Goal: Task Accomplishment & Management: Manage account settings

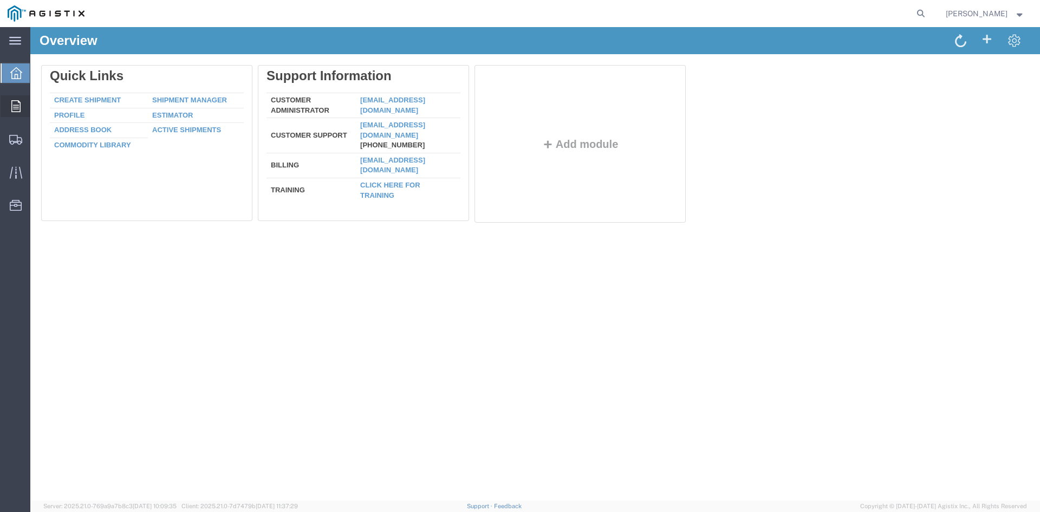
click at [17, 106] on icon at bounding box center [15, 106] width 9 height 12
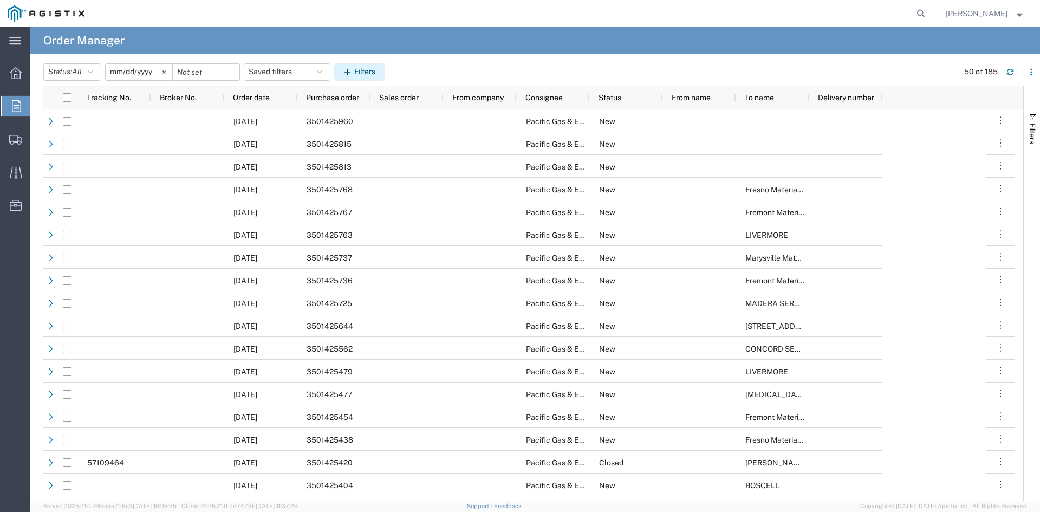
click at [343, 71] on button "Filters" at bounding box center [359, 71] width 51 height 17
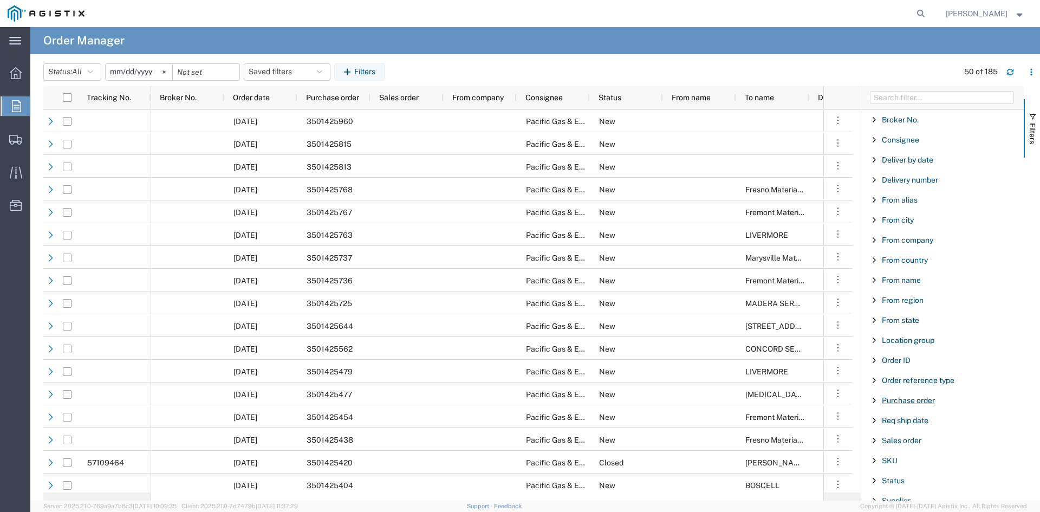
click at [922, 400] on span "Purchase order" at bounding box center [908, 400] width 53 height 9
click at [921, 443] on input "Filter Value" at bounding box center [947, 445] width 142 height 13
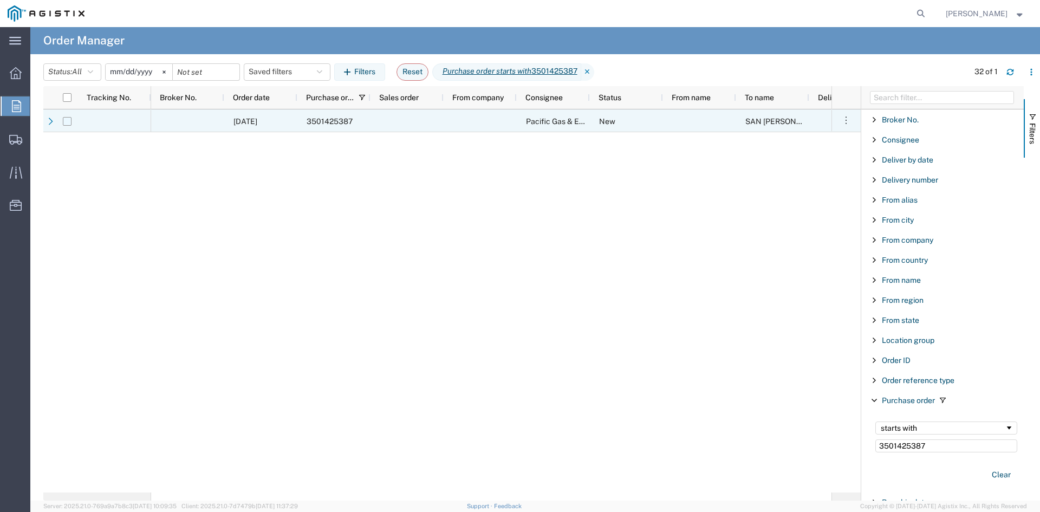
type input "3501425387"
click at [67, 122] on input "Press Space to toggle row selection (unchecked)" at bounding box center [67, 121] width 9 height 9
checkbox input "true"
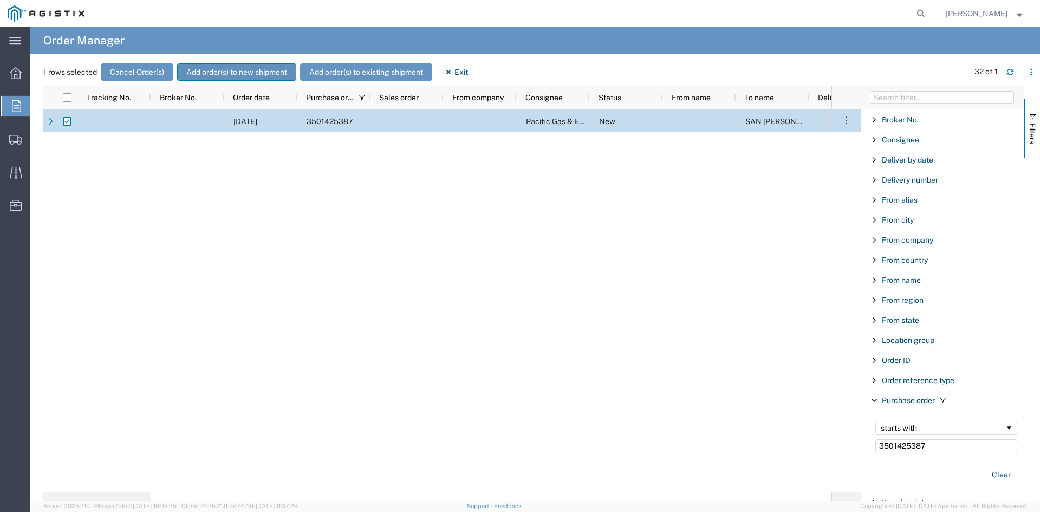
click at [264, 67] on button "Add order(s) to new shipment" at bounding box center [236, 71] width 119 height 17
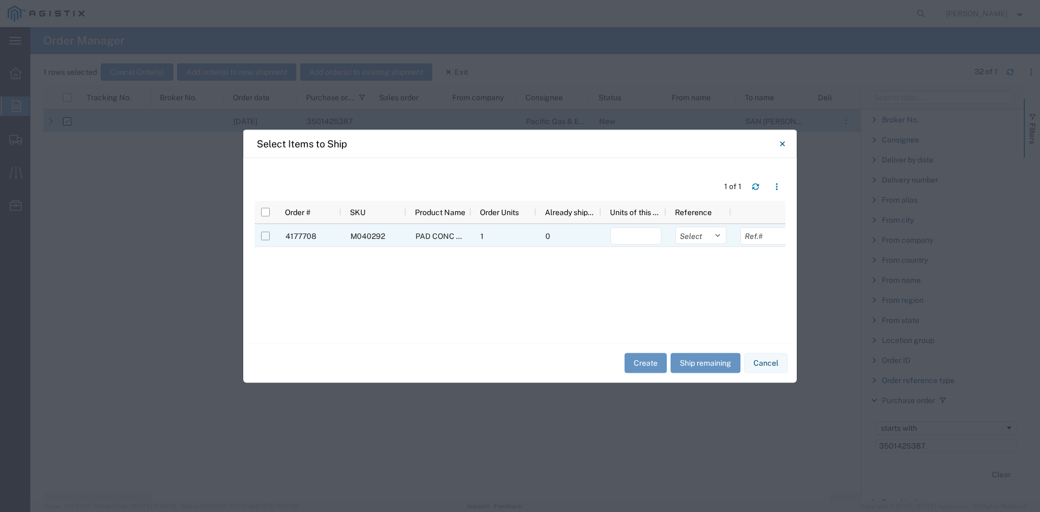
click at [264, 236] on input "Press Space to toggle row selection (unchecked)" at bounding box center [265, 235] width 9 height 9
checkbox input "true"
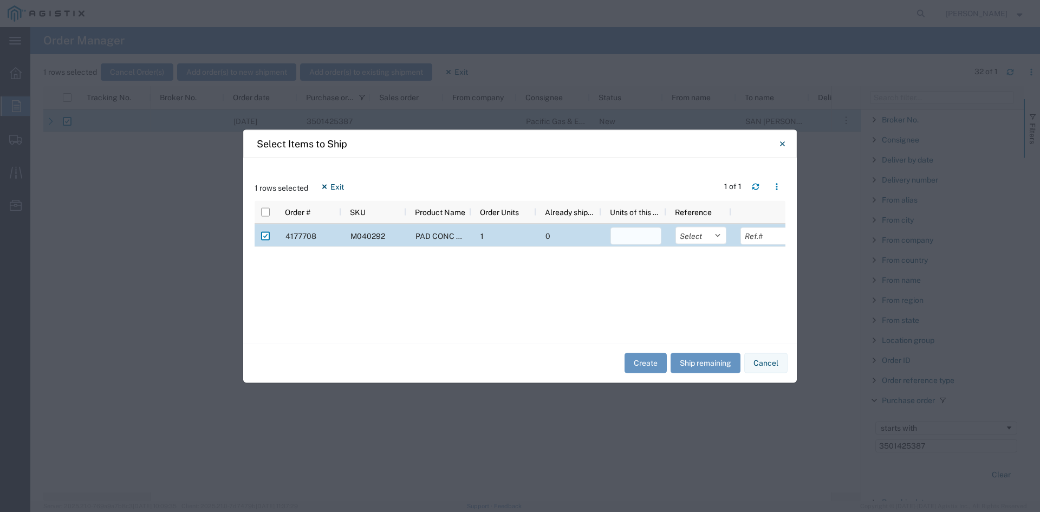
click at [644, 235] on input "number" at bounding box center [636, 235] width 51 height 17
type input "1"
click at [646, 159] on div "1 rows selected Exit 1 of 1 Press SPACE to deselect this row. Order # SKU Produ…" at bounding box center [520, 250] width 554 height 185
click at [643, 365] on button "Create" at bounding box center [646, 363] width 42 height 20
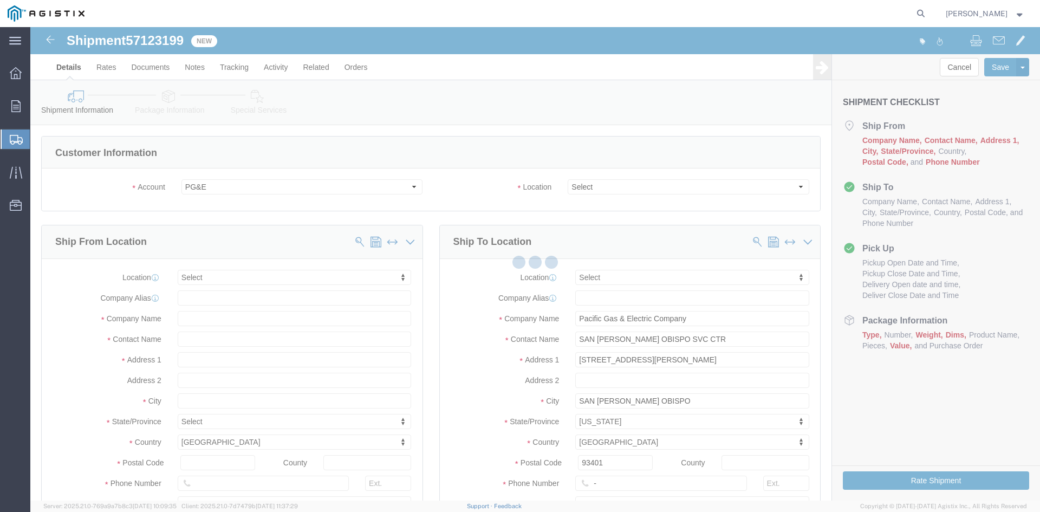
select select
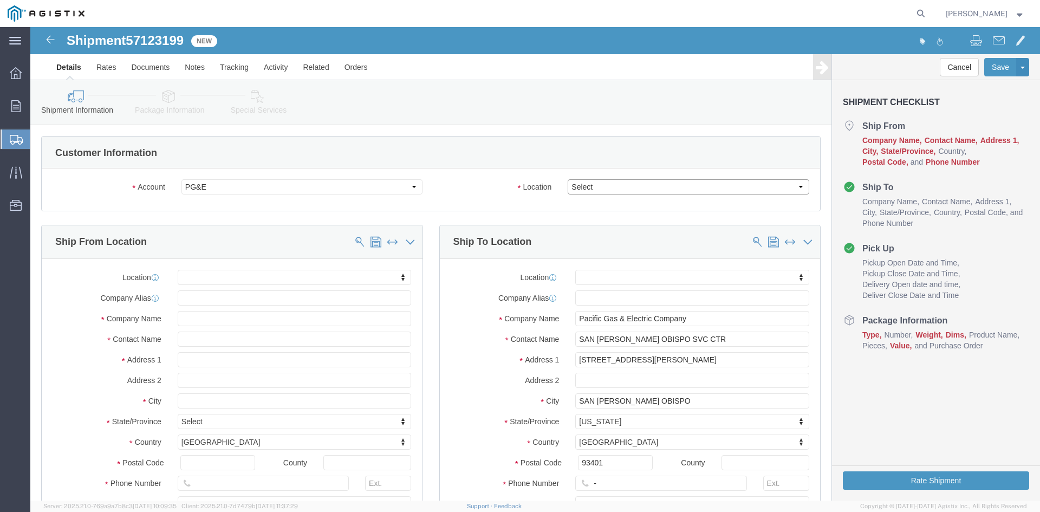
click select "Select All Others [GEOGRAPHIC_DATA] [GEOGRAPHIC_DATA] [GEOGRAPHIC_DATA] [GEOGRA…"
select select "23082"
click select "Select All Others [GEOGRAPHIC_DATA] [GEOGRAPHIC_DATA] [GEOGRAPHIC_DATA] [GEOGRA…"
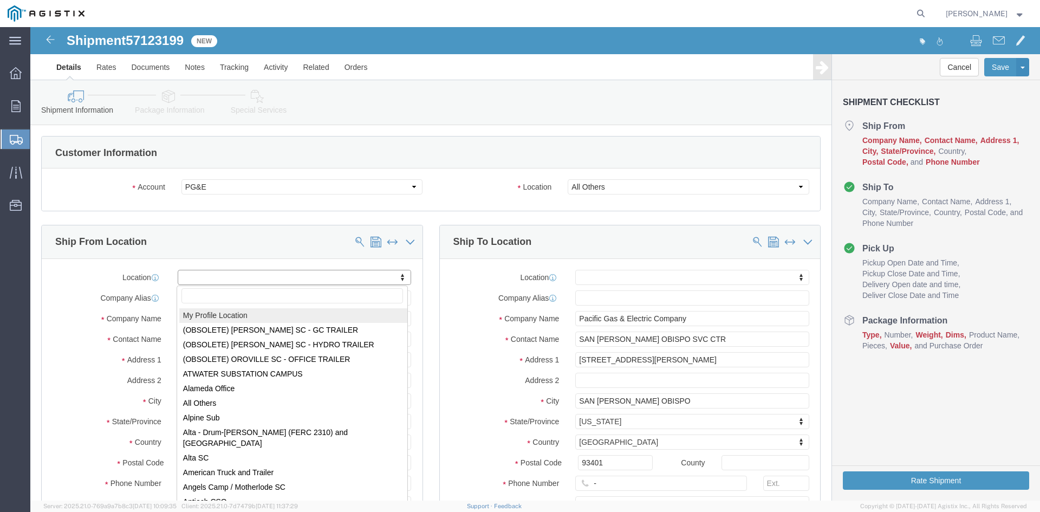
select select "MYPROFILE"
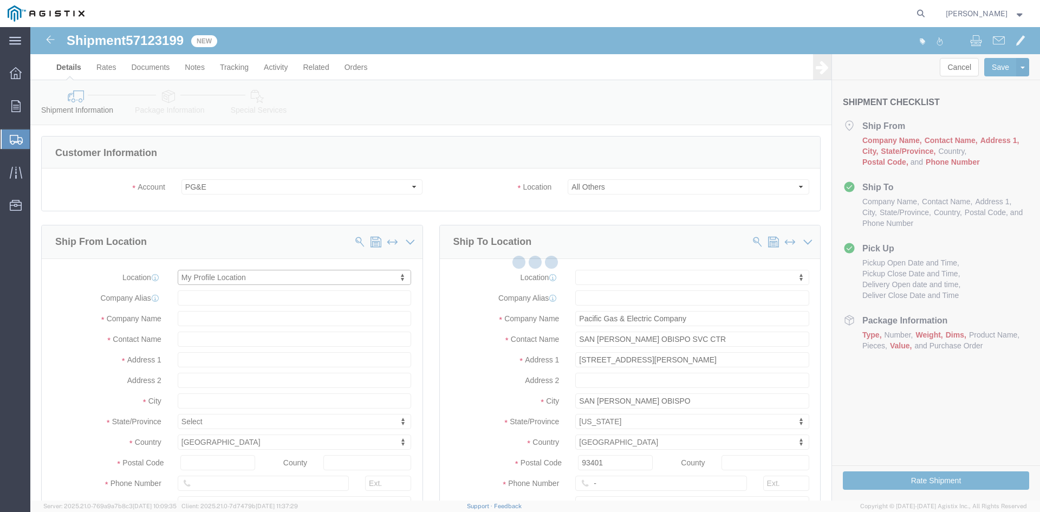
type input "[STREET_ADDRESS]"
type input "93274"
type input "[PHONE_NUMBER]"
type input "[PERSON_NAME][EMAIL_ADDRESS][PERSON_NAME][DOMAIN_NAME]"
checkbox input "true"
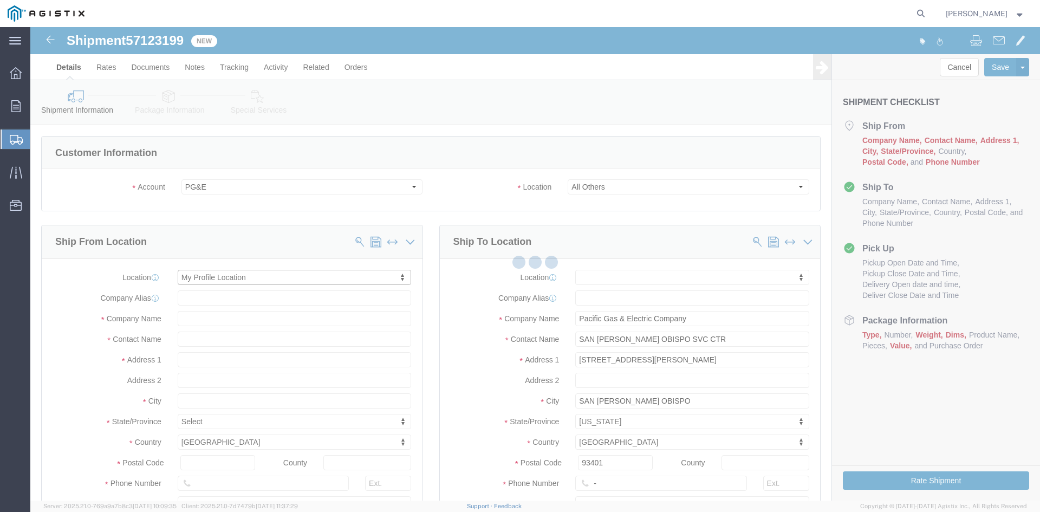
type input "Oldcastle Precast Inc"
type input "[PERSON_NAME]"
type input "Tulare"
select select "CA"
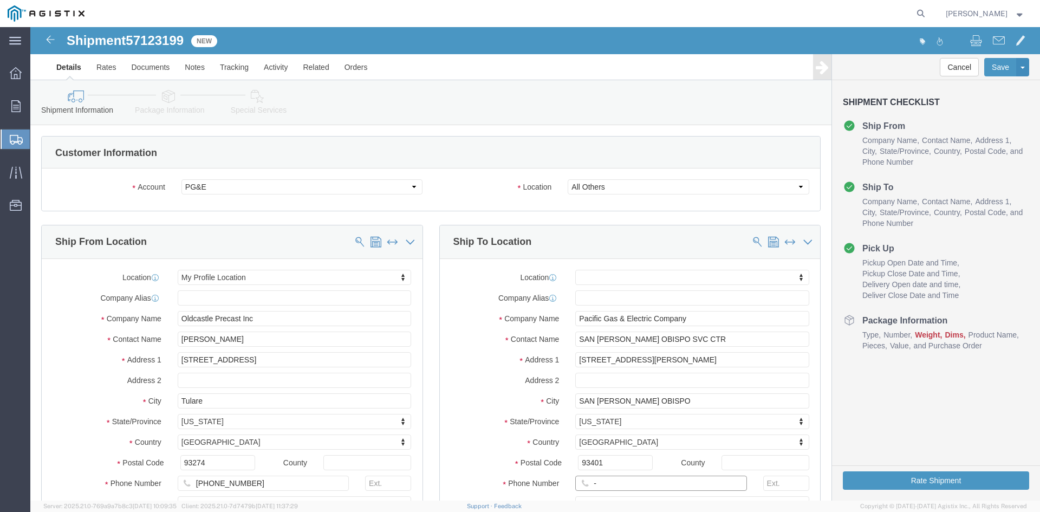
drag, startPoint x: 580, startPoint y: 455, endPoint x: 544, endPoint y: 456, distance: 35.8
click input "-"
click input "text"
type input "[PHONE_NUMBER]"
click label "Postal Code"
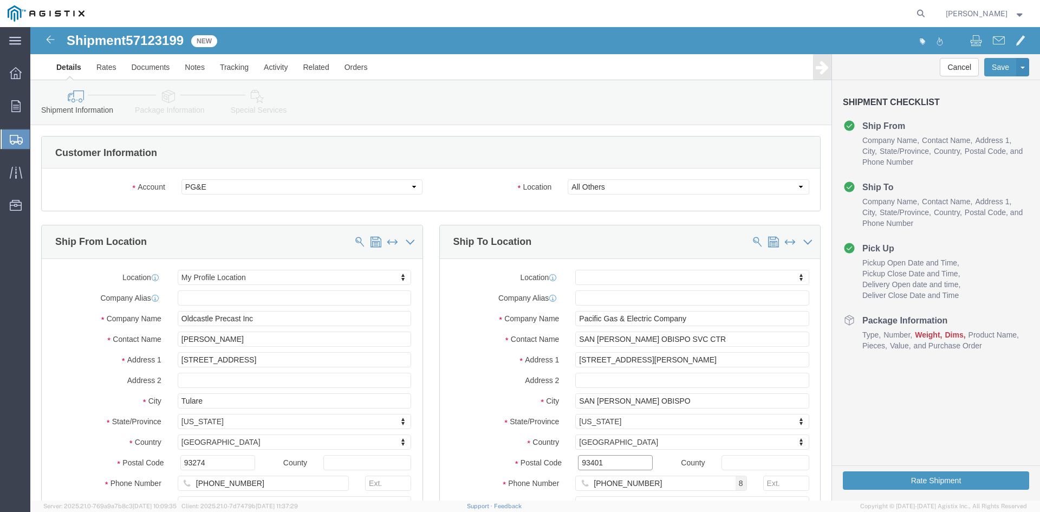
click input "93401"
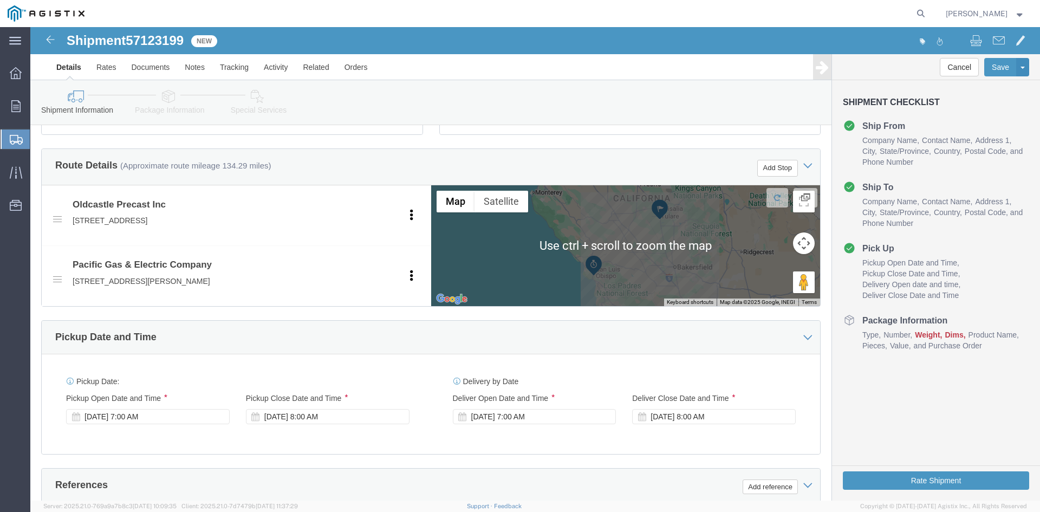
scroll to position [596, 0]
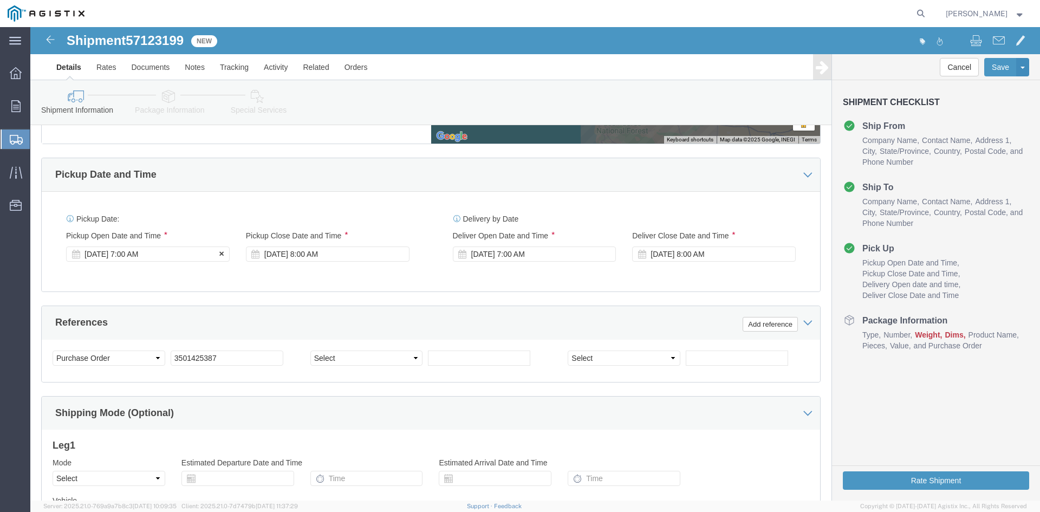
click div "[DATE] 7:00 AM"
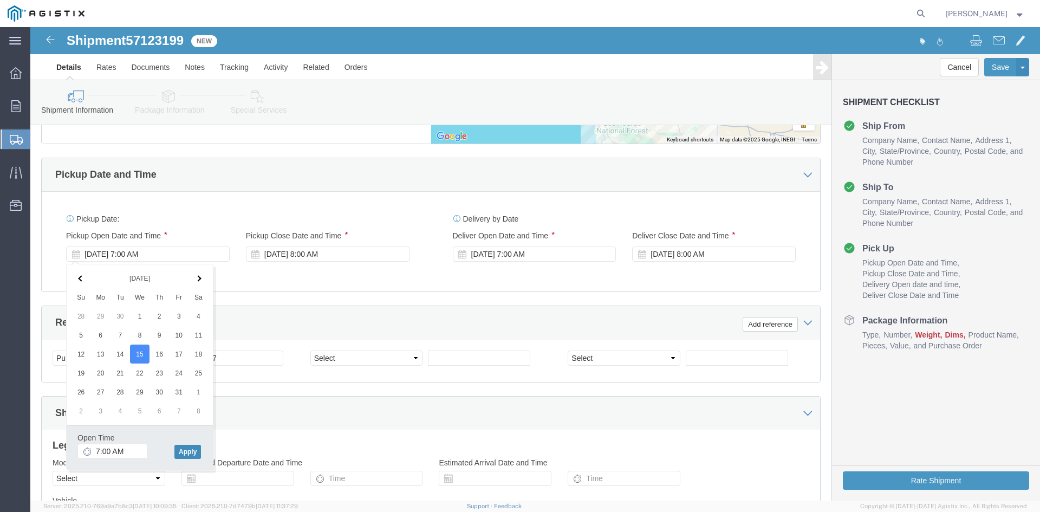
click button "Apply"
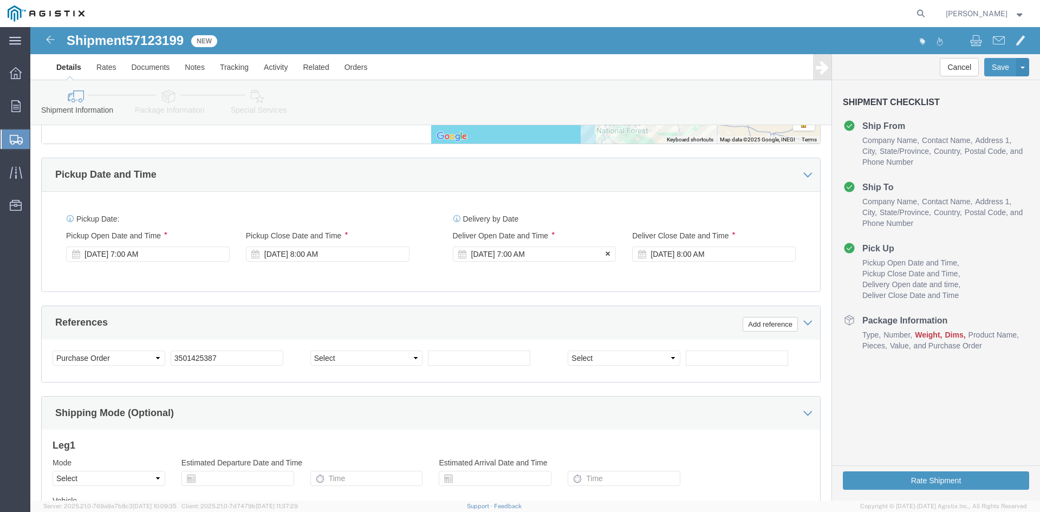
click div "[DATE] 7:00 AM"
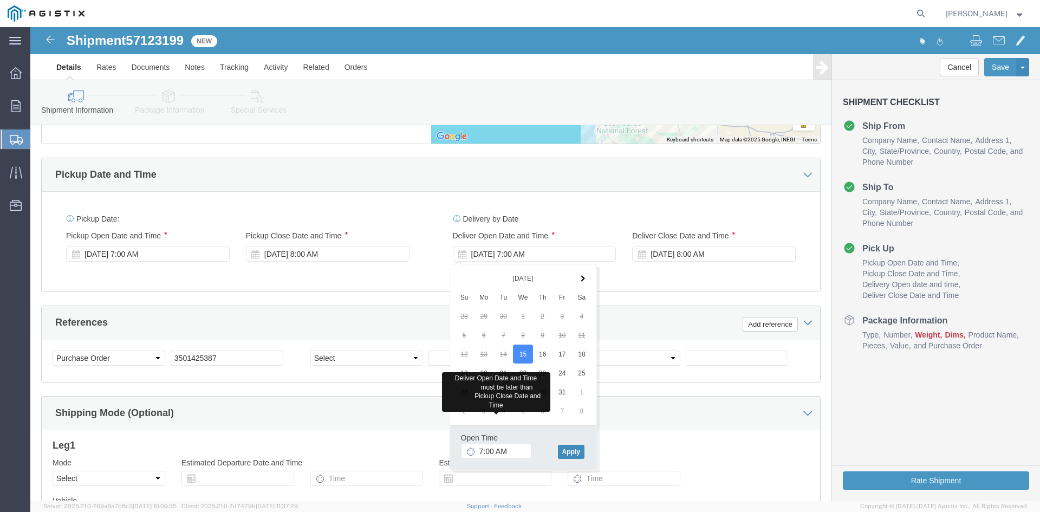
click button "Apply"
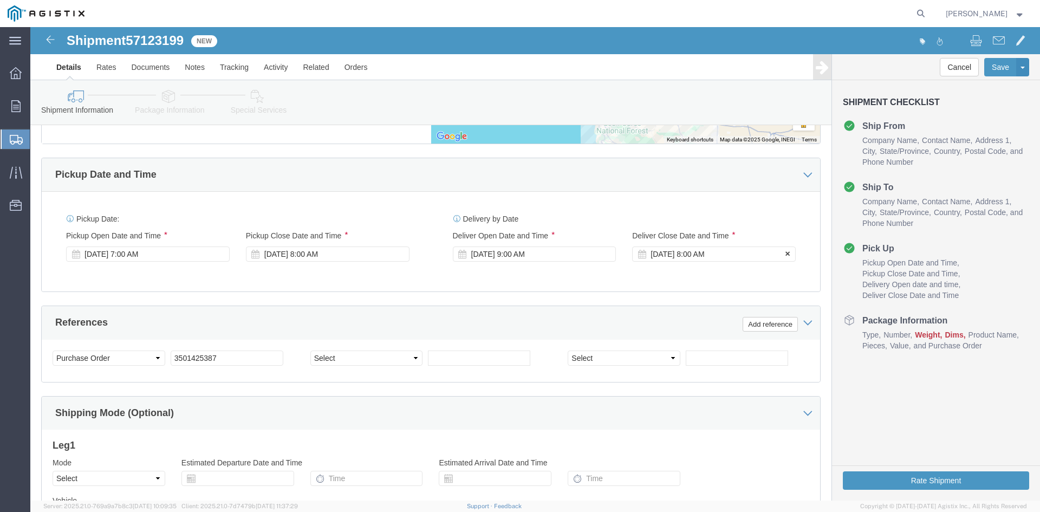
click div "[DATE] 8:00 AM"
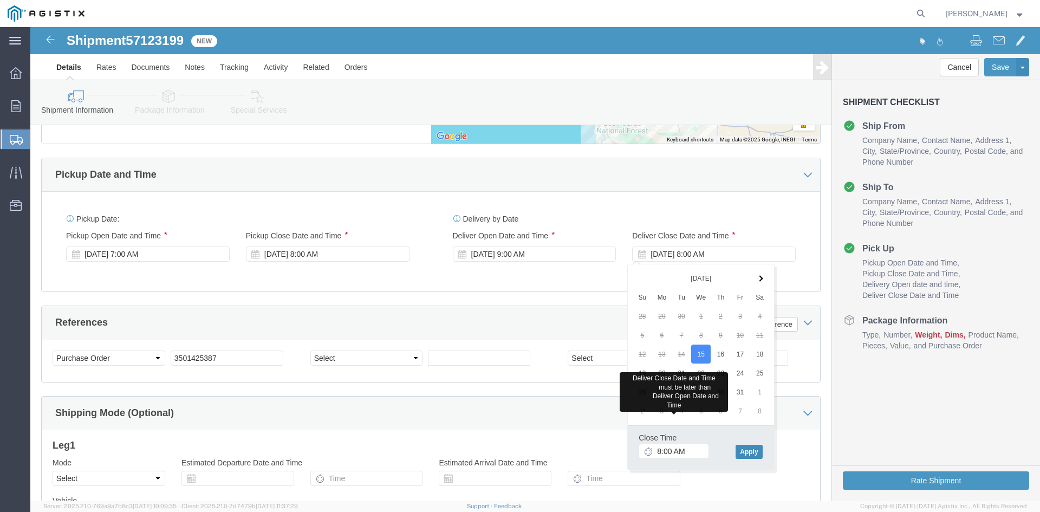
click button "Apply"
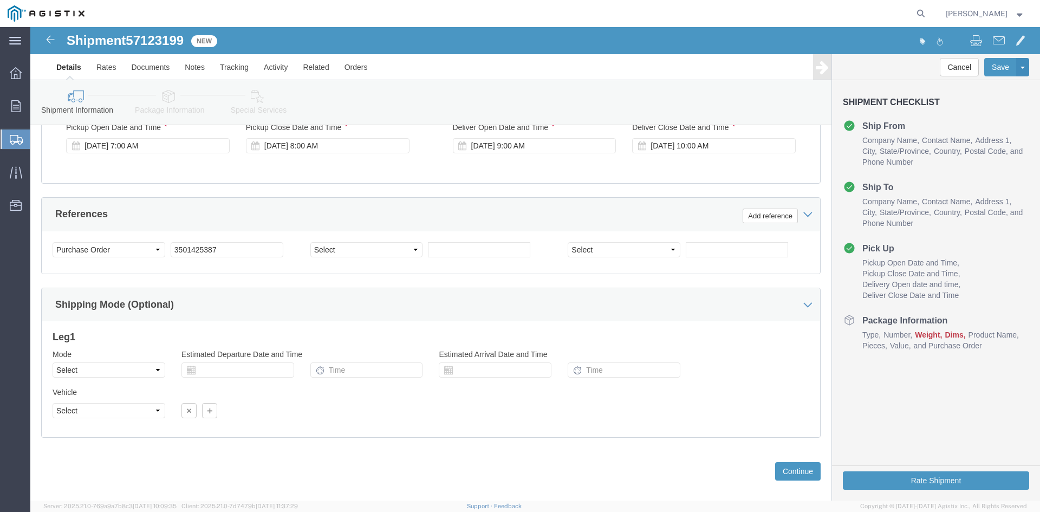
scroll to position [717, 0]
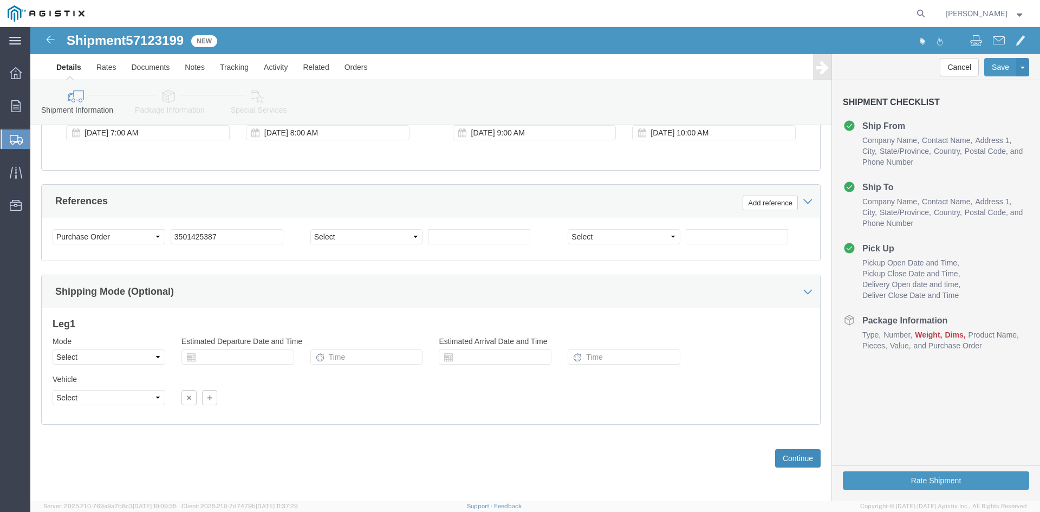
click button "Continue"
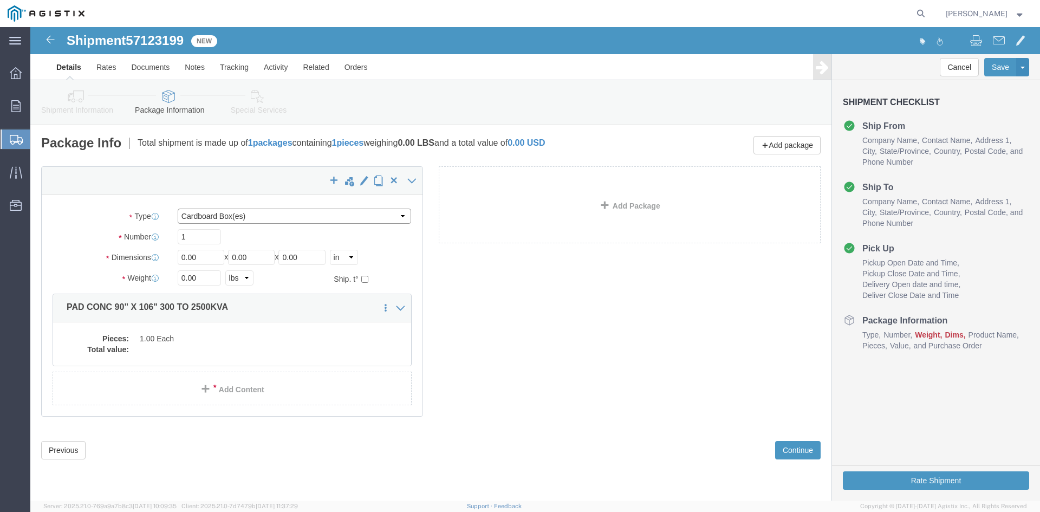
click select "Select Bulk Bundle(s) Cardboard Box(es) Carton(s) Crate(s) Drum(s) (Fiberboard)…"
select select "NKCR"
click select "Select Bulk Bundle(s) Cardboard Box(es) Carton(s) Crate(s) Drum(s) (Fiberboard)…"
drag, startPoint x: 174, startPoint y: 234, endPoint x: 142, endPoint y: 232, distance: 31.5
click div "Length 0.00 x Width 0.00 x Height 0.00 Select cm ft in"
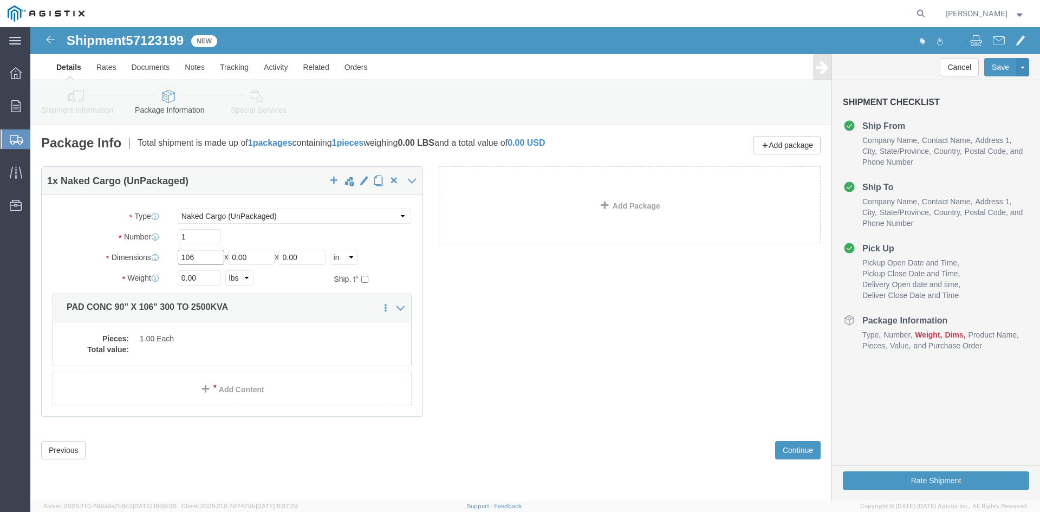
type input "106"
drag, startPoint x: 238, startPoint y: 232, endPoint x: 177, endPoint y: 233, distance: 61.8
click div "Length 106 x Width 0.00 x Height 0.00 Select cm ft in"
type input "90"
drag, startPoint x: 279, startPoint y: 229, endPoint x: 196, endPoint y: 244, distance: 84.2
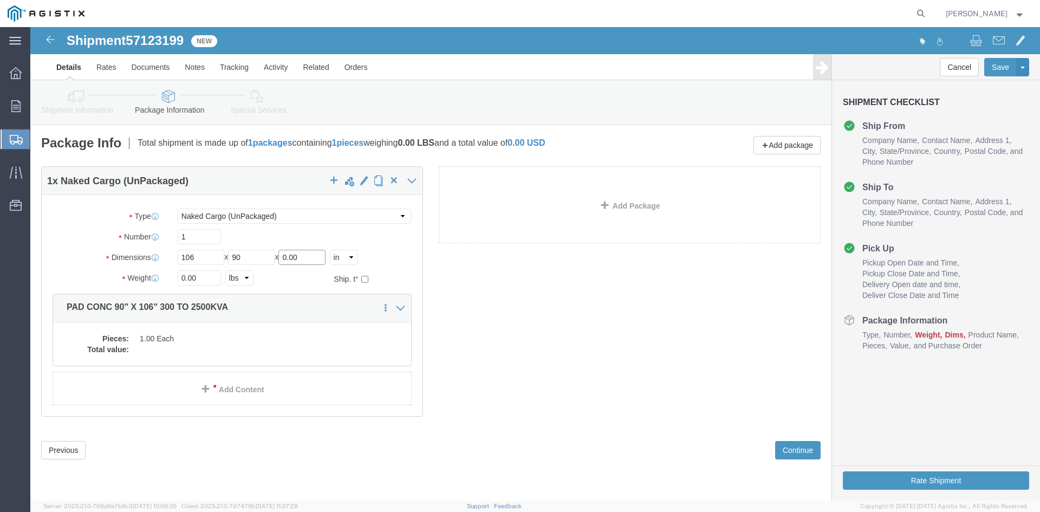
click div "Package Type Select Bulk Bundle(s) Cardboard Box(es) Carton(s) Crate(s) Drum(s)…"
type input "06"
drag, startPoint x: 171, startPoint y: 253, endPoint x: 123, endPoint y: 254, distance: 47.7
click div "Weight 0.00 Select kgs lbs Ship. t°"
type input "4700"
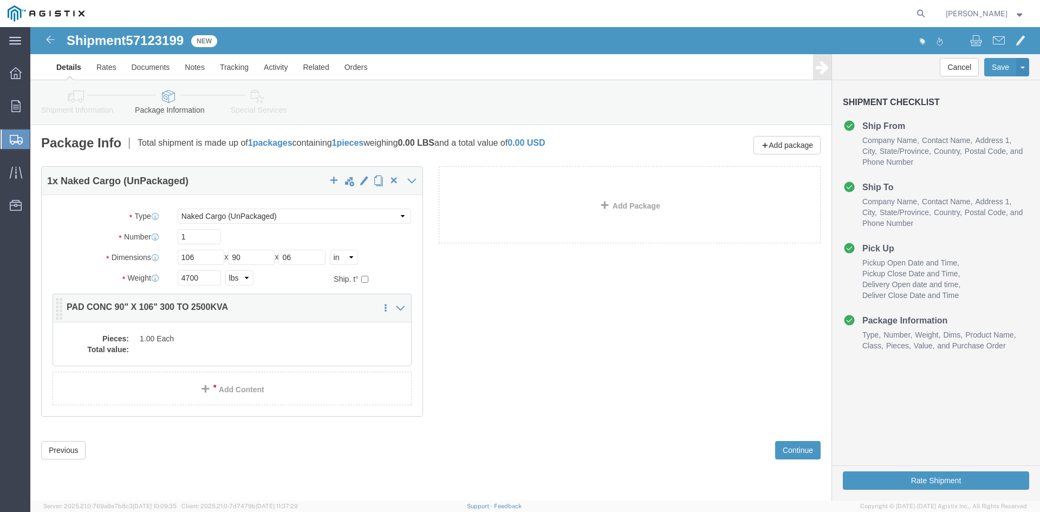
click dd
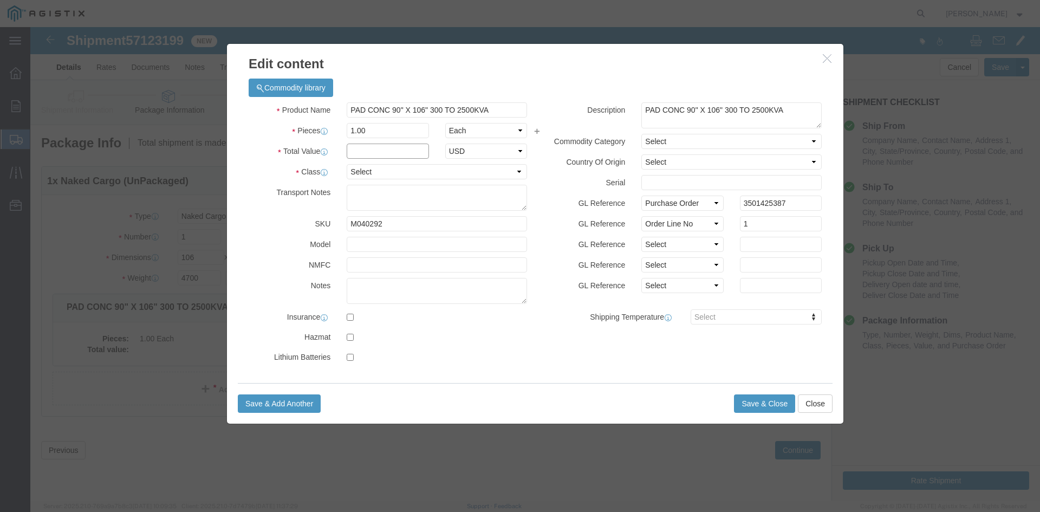
click input "text"
type input "1"
click select "Select 50 55 60 65 70 85 92.5 100 125 175 250 300 400"
select select "55"
click select "Select 50 55 60 65 70 85 92.5 100 125 175 250 300 400"
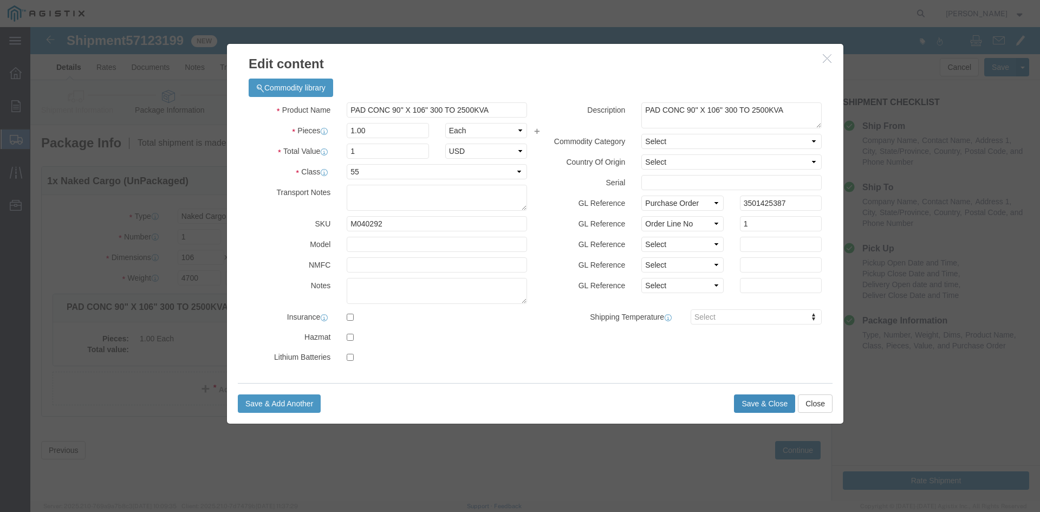
click button "Save & Close"
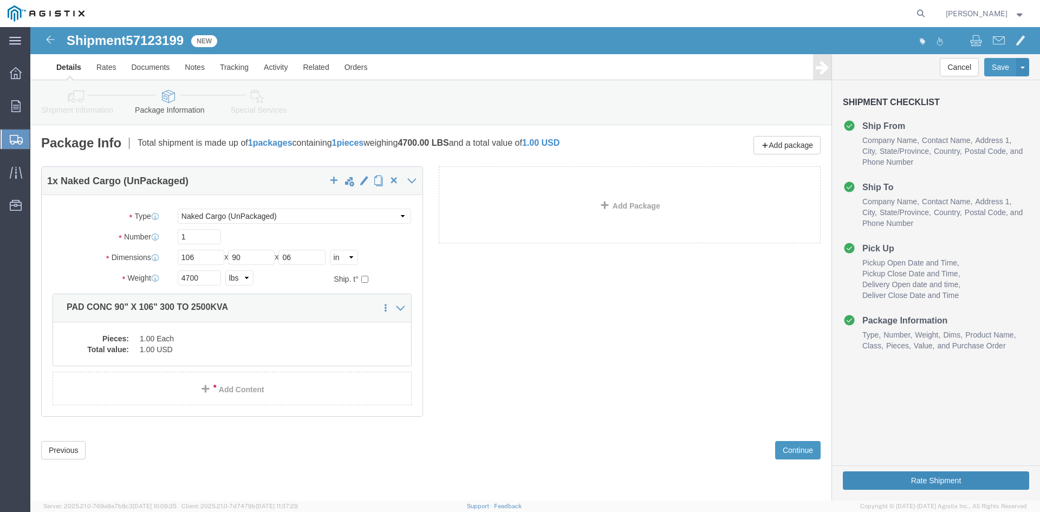
click button "Rate Shipment"
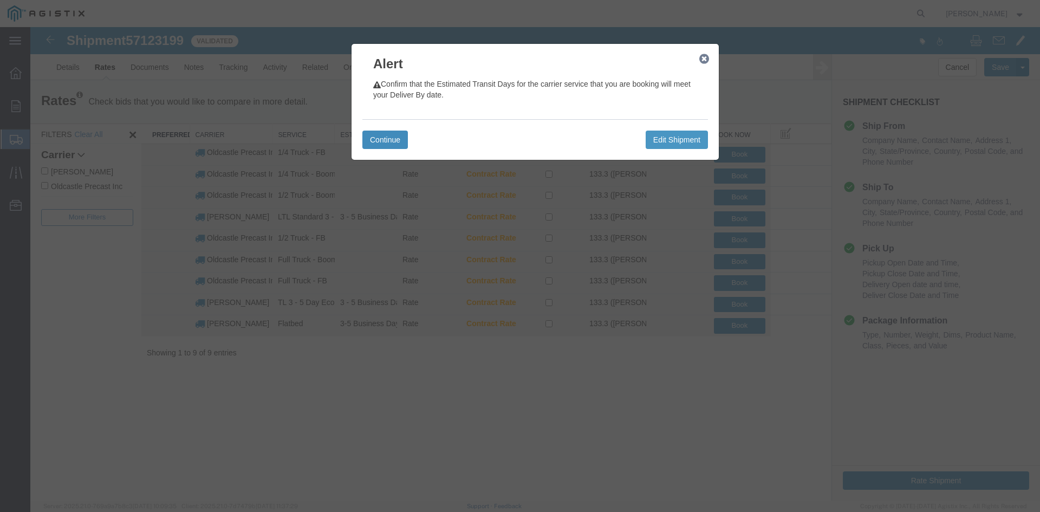
click at [393, 138] on button "Continue" at bounding box center [385, 140] width 46 height 18
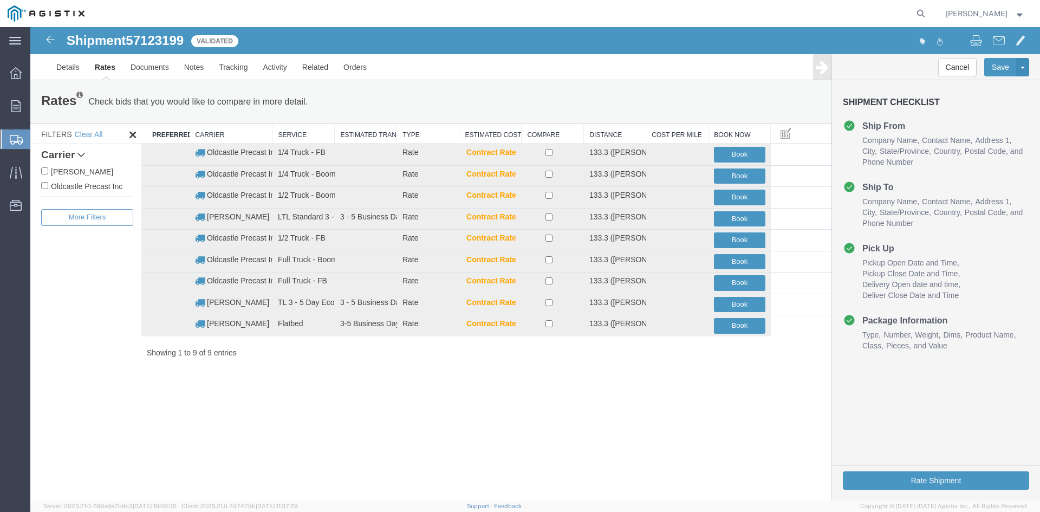
click at [106, 189] on label "Oldcastle Precast Inc" at bounding box center [87, 186] width 92 height 12
click at [48, 189] on input "Oldcastle Precast Inc" at bounding box center [44, 185] width 7 height 7
checkbox input "true"
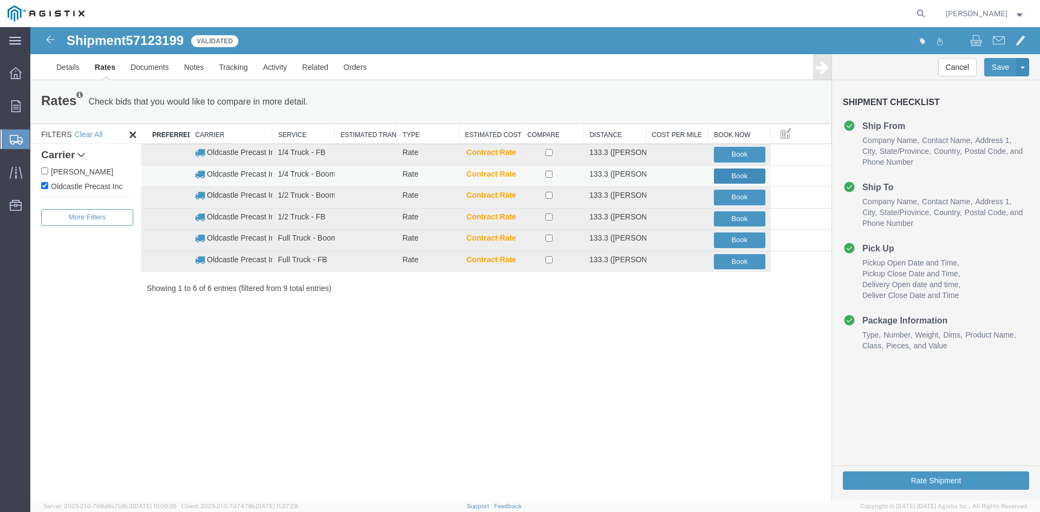
click at [734, 171] on button "Book" at bounding box center [739, 176] width 51 height 16
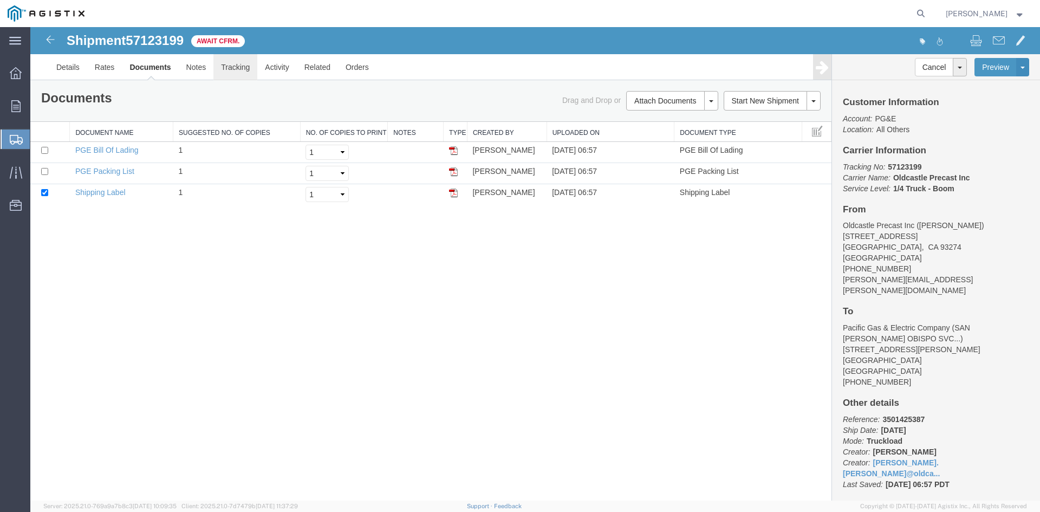
click at [238, 63] on link "Tracking" at bounding box center [235, 67] width 44 height 26
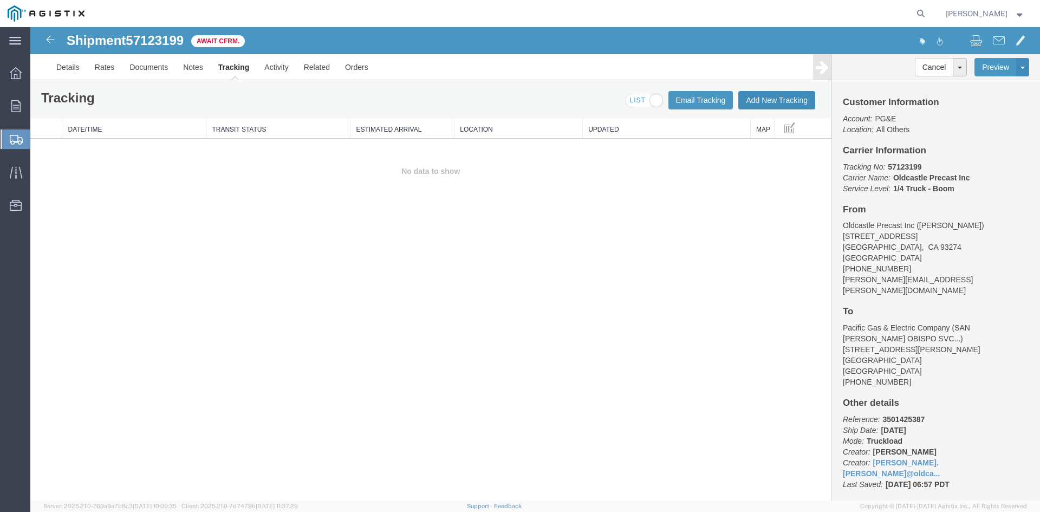
click at [768, 98] on button "Add New Tracking" at bounding box center [776, 100] width 77 height 18
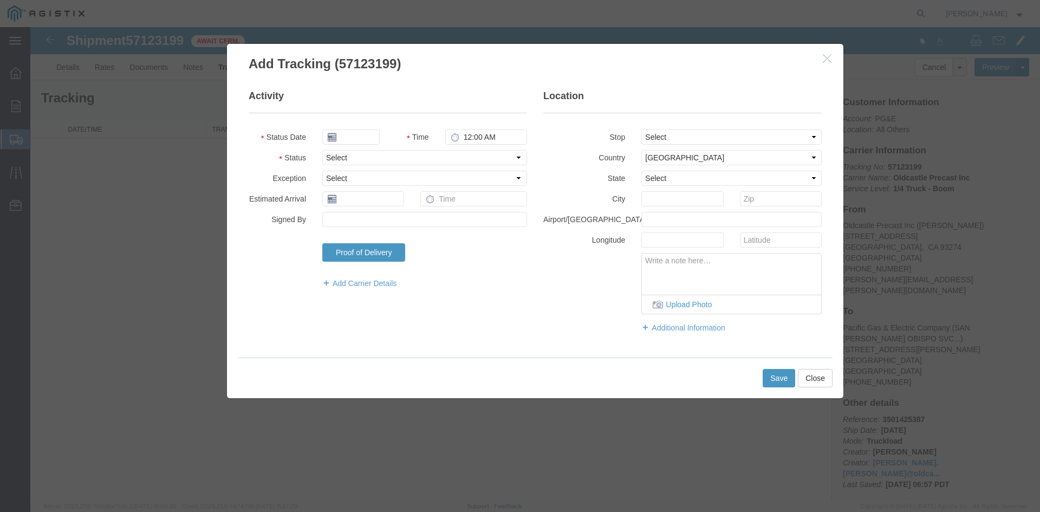
type input "[DATE]"
type input "7:00 AM"
click at [365, 137] on input "[DATE]" at bounding box center [350, 136] width 57 height 15
click at [384, 218] on td "15" at bounding box center [379, 221] width 16 height 16
type input "[DATE]"
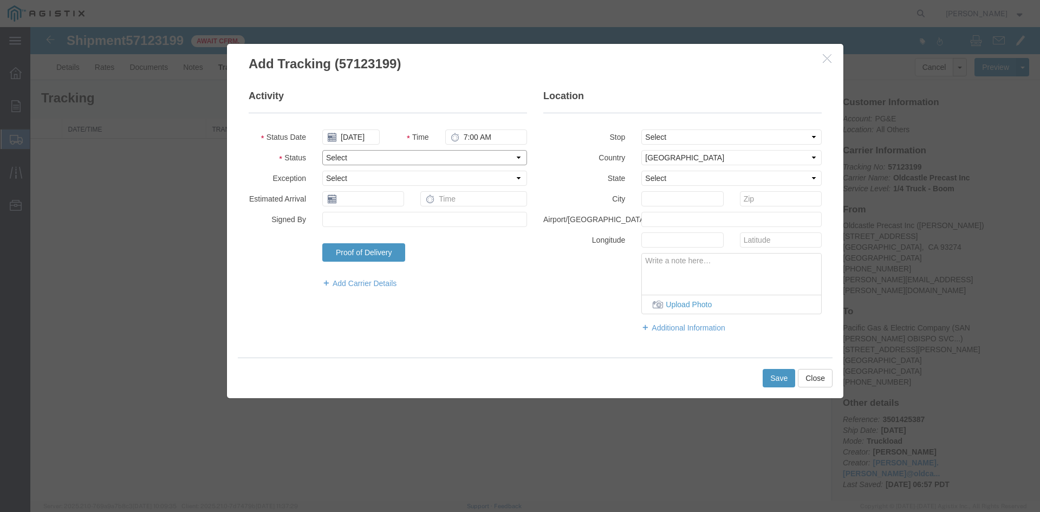
click at [366, 158] on select "Select Arrival Notice Available Arrival Notice Imported Arrive at Delivery Loca…" at bounding box center [424, 157] width 205 height 15
select select "DELIVRED"
click at [322, 150] on select "Select Arrival Notice Available Arrival Notice Imported Arrive at Delivery Loca…" at bounding box center [424, 157] width 205 height 15
click at [771, 374] on button "Save" at bounding box center [779, 378] width 33 height 18
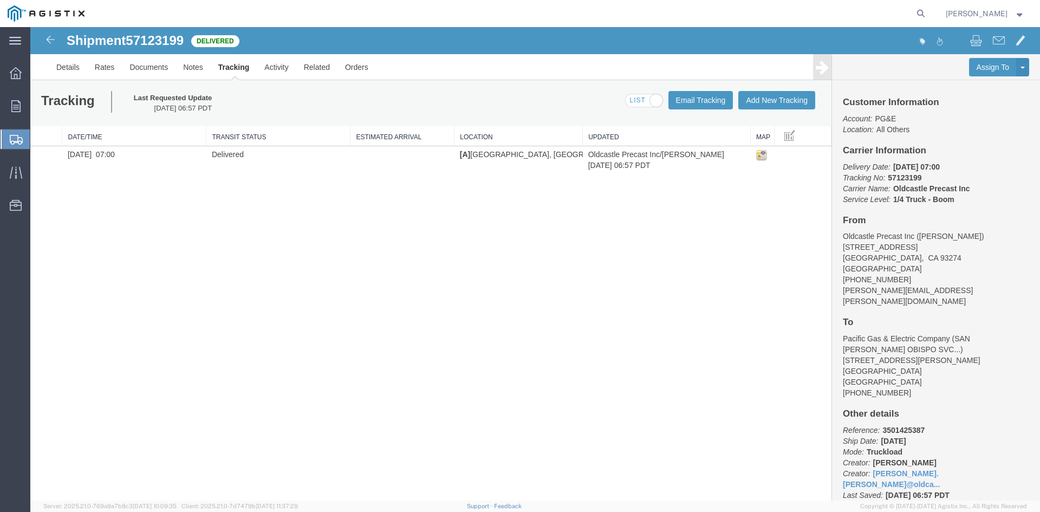
click at [1022, 15] on strong "button" at bounding box center [1020, 13] width 10 height 4
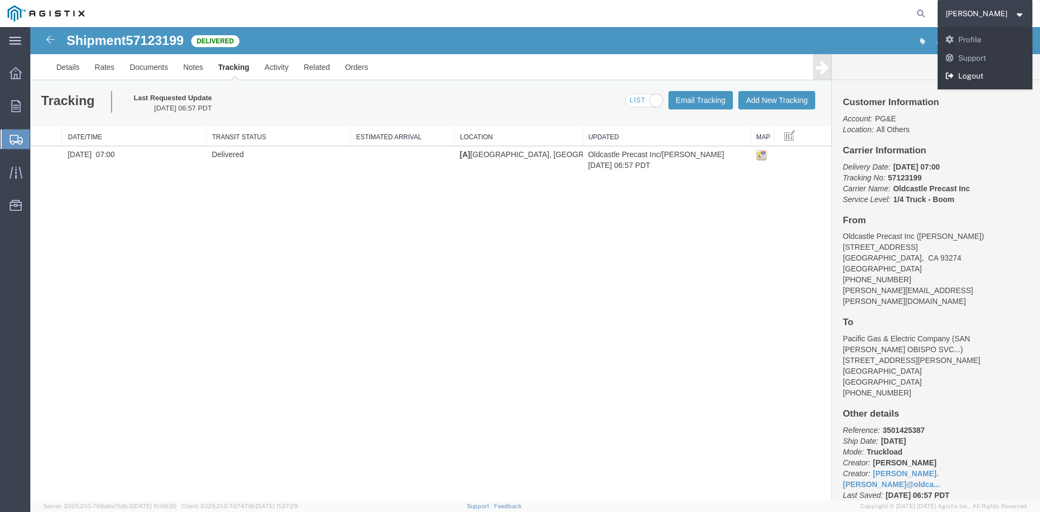
drag, startPoint x: 1009, startPoint y: 78, endPoint x: 978, endPoint y: 51, distance: 41.1
click at [1009, 78] on link "Logout" at bounding box center [985, 76] width 95 height 18
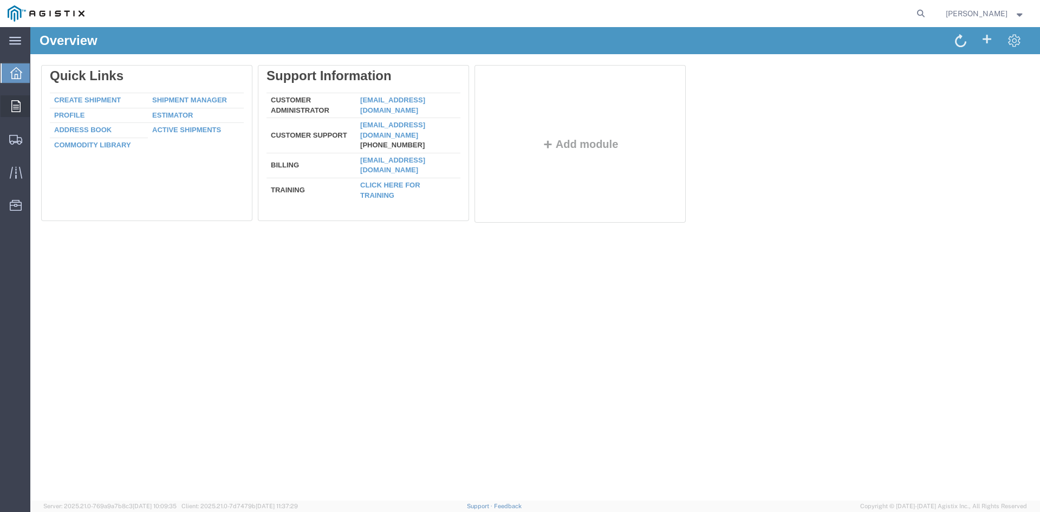
click at [12, 111] on icon at bounding box center [15, 106] width 9 height 12
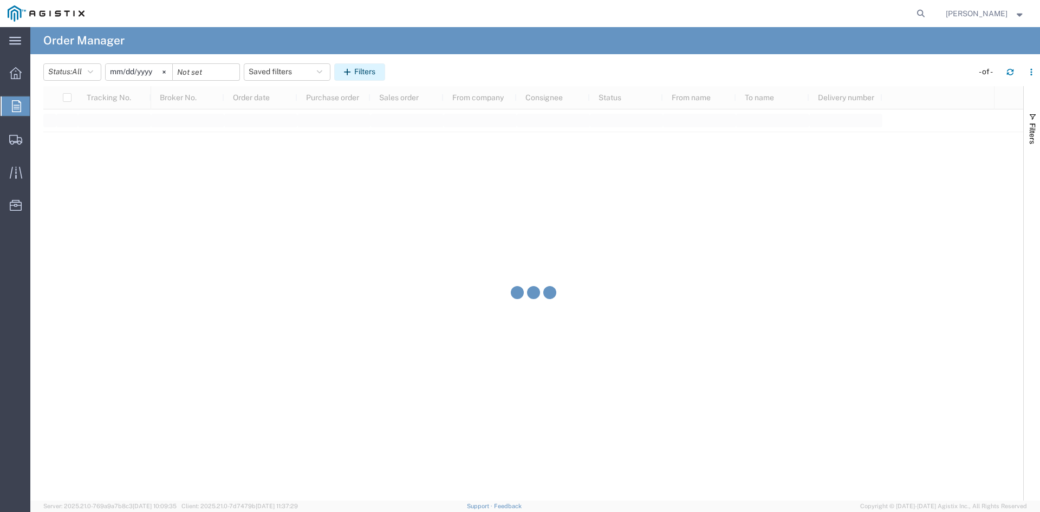
click at [376, 74] on button "Filters" at bounding box center [359, 71] width 51 height 17
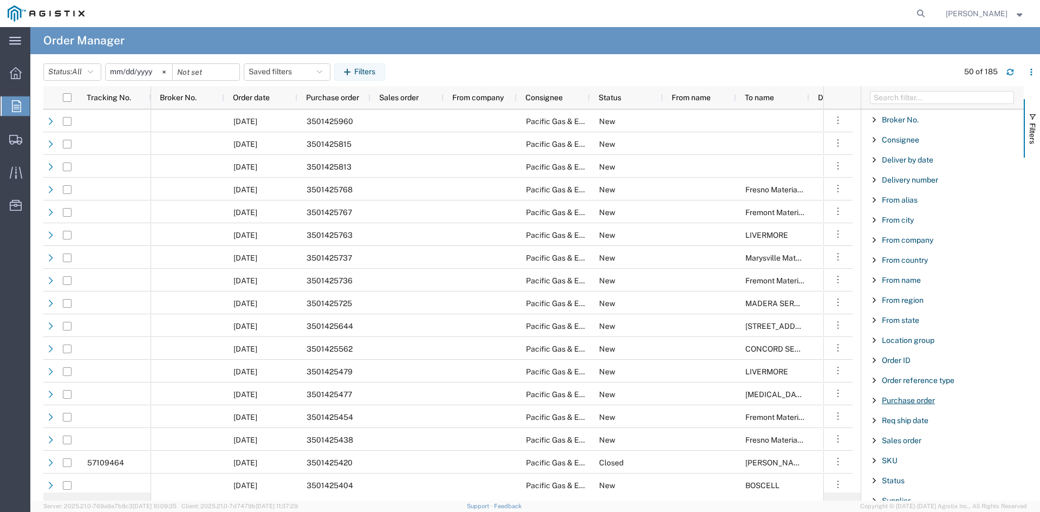
click at [893, 400] on span "Purchase order" at bounding box center [908, 400] width 53 height 9
click at [919, 444] on input "Filter Value" at bounding box center [947, 445] width 142 height 13
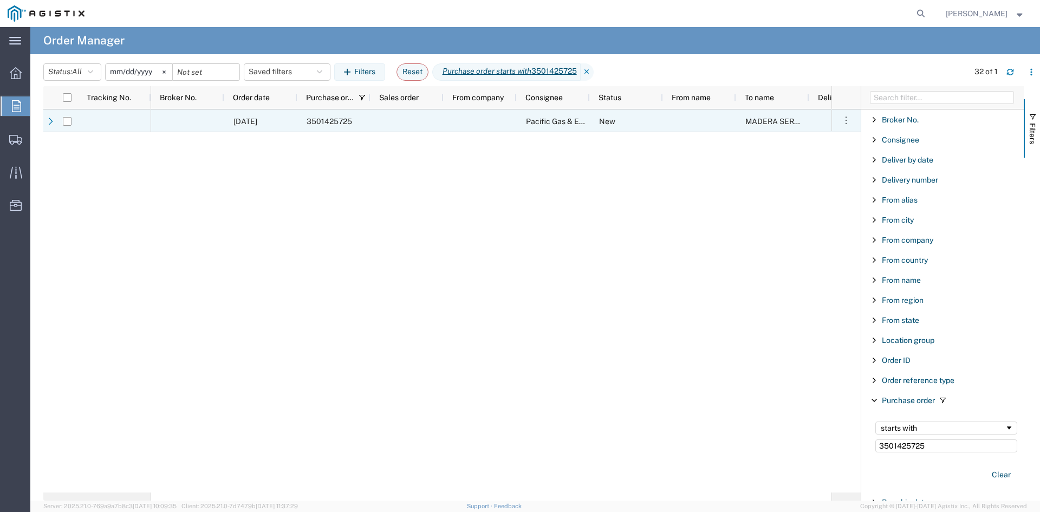
type input "3501425725"
drag, startPoint x: 60, startPoint y: 118, endPoint x: 66, endPoint y: 119, distance: 6.2
click at [65, 119] on div at bounding box center [67, 121] width 21 height 23
click at [69, 119] on input "Press Space to toggle row selection (unchecked)" at bounding box center [67, 121] width 9 height 9
checkbox input "true"
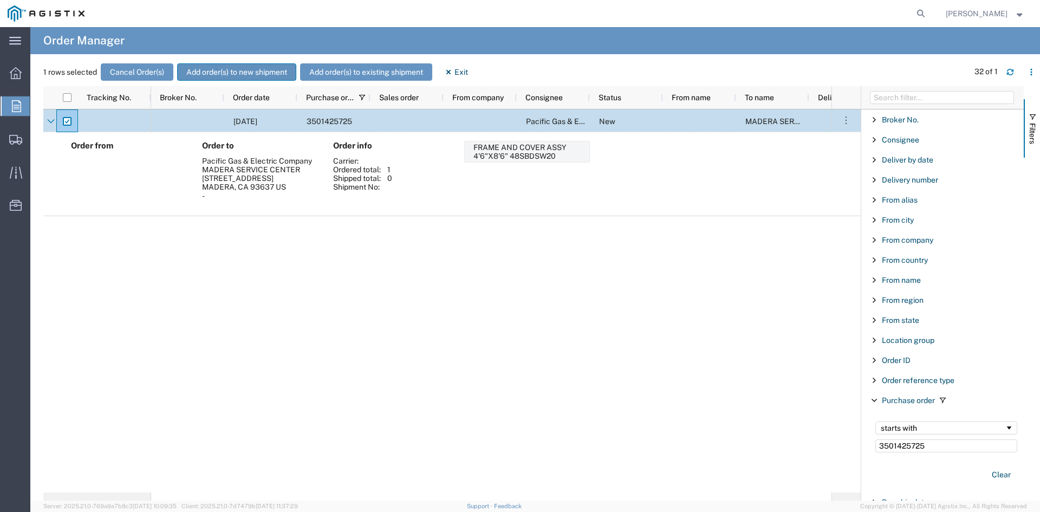
click at [226, 69] on button "Add order(s) to new shipment" at bounding box center [236, 71] width 119 height 17
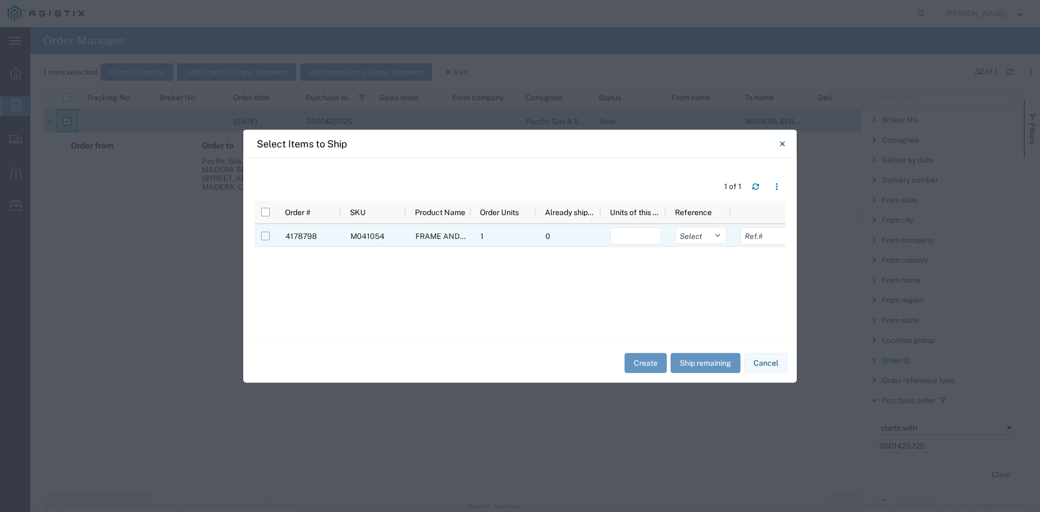
click at [261, 236] on input "Press Space to toggle row selection (unchecked)" at bounding box center [265, 235] width 9 height 9
checkbox input "true"
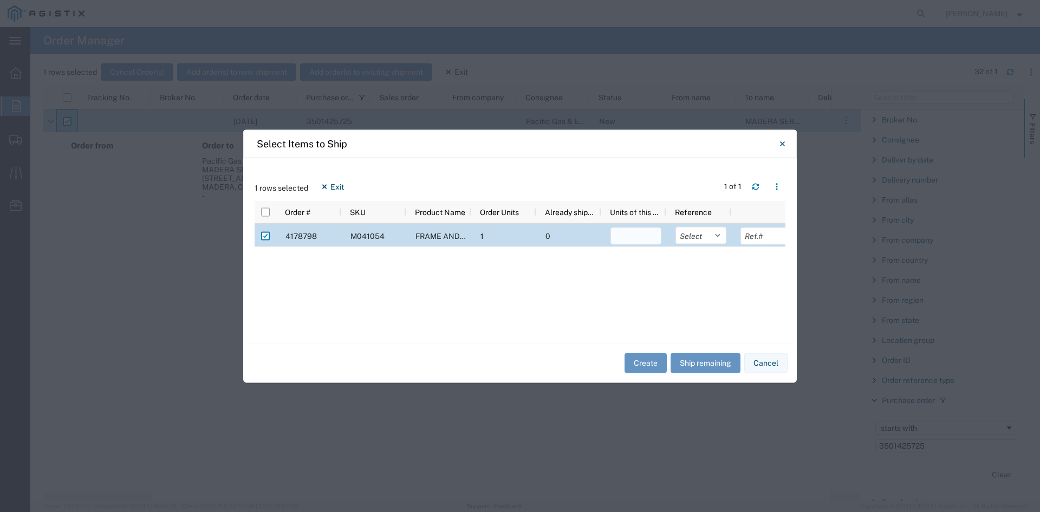
click at [639, 234] on input "number" at bounding box center [636, 235] width 51 height 17
type input "1"
click at [645, 361] on button "Create" at bounding box center [646, 363] width 42 height 20
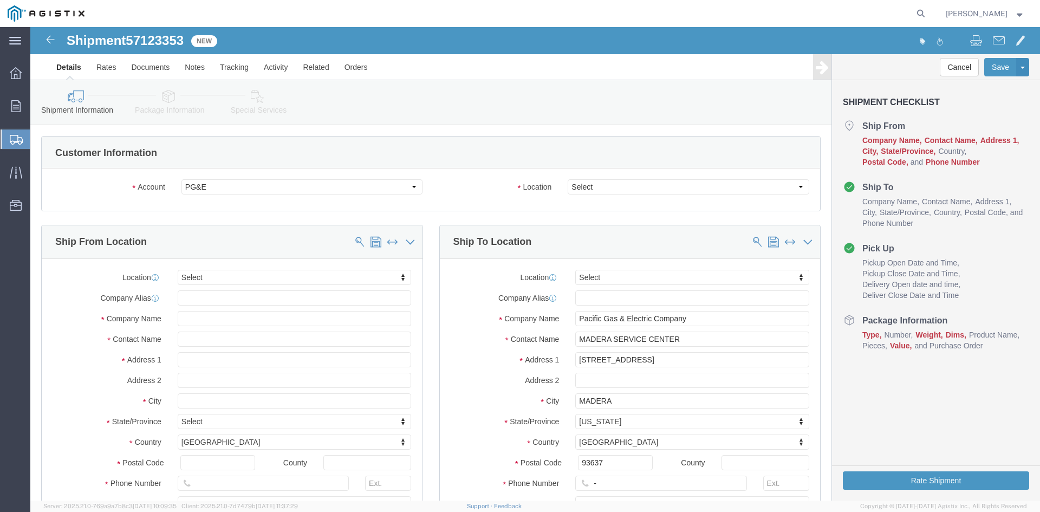
select select
click select "Select All Others [GEOGRAPHIC_DATA] [GEOGRAPHIC_DATA] [GEOGRAPHIC_DATA] [GEOGRA…"
select select "23082"
click select "Select All Others [GEOGRAPHIC_DATA] [GEOGRAPHIC_DATA] [GEOGRAPHIC_DATA] [GEOGRA…"
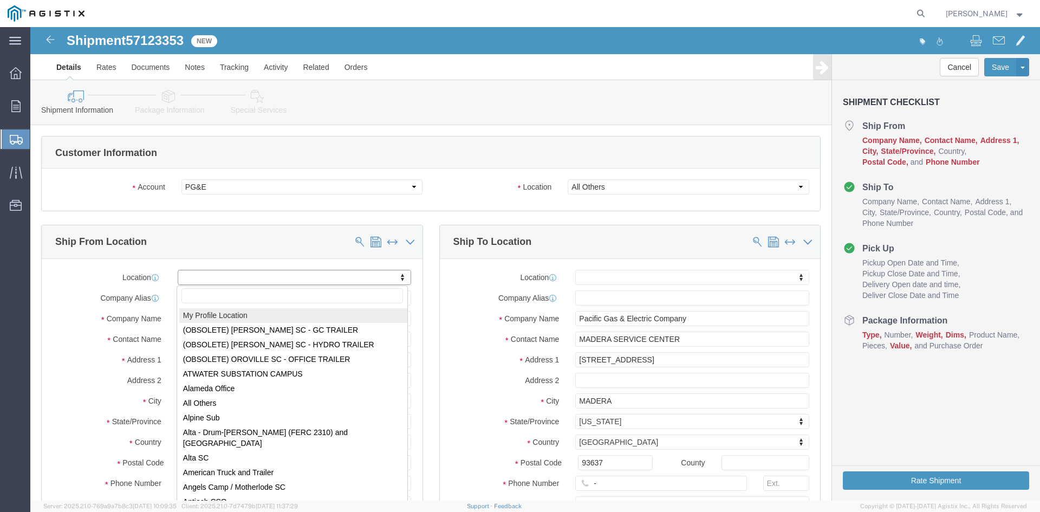
select select "MYPROFILE"
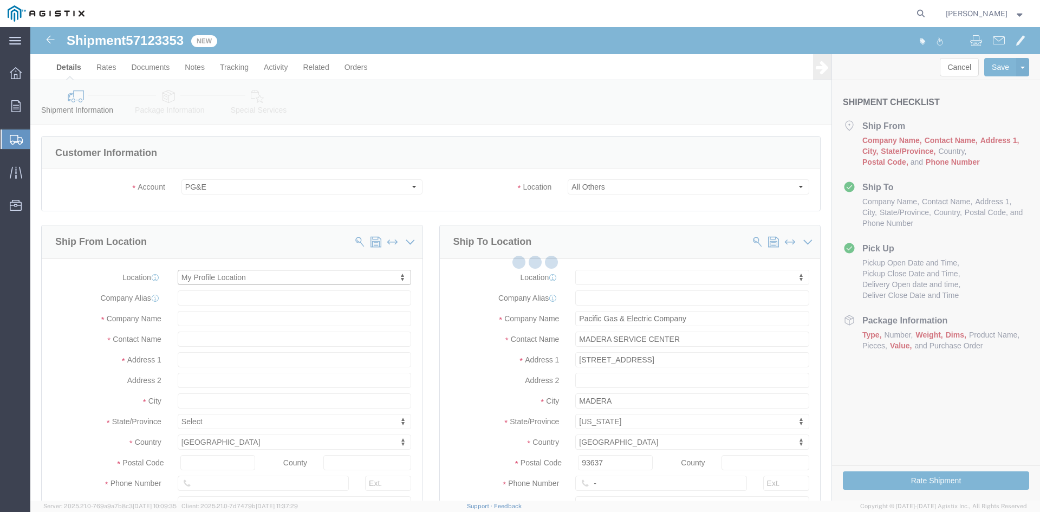
type input "[STREET_ADDRESS]"
type input "93274"
type input "[PHONE_NUMBER]"
type input "[PERSON_NAME][EMAIL_ADDRESS][PERSON_NAME][DOMAIN_NAME]"
checkbox input "true"
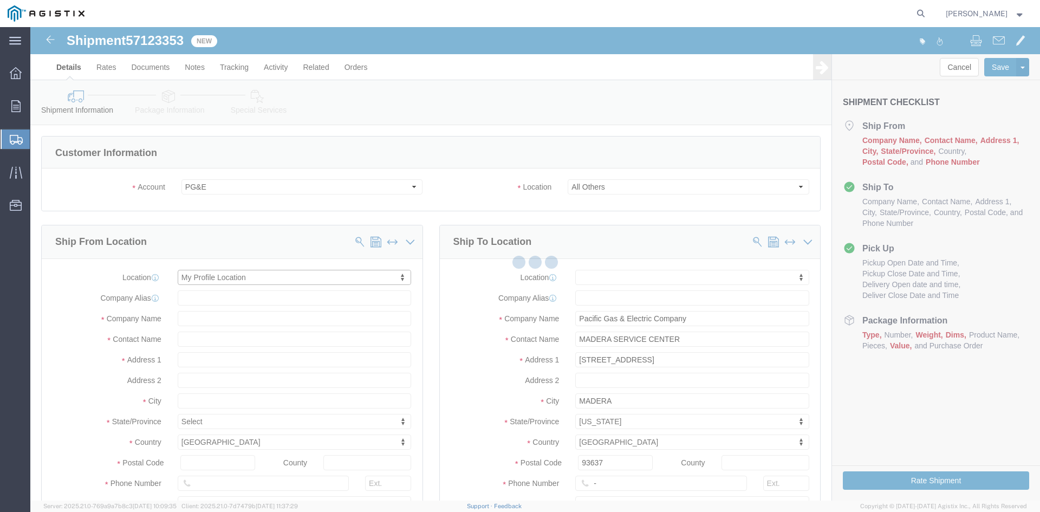
type input "Oldcastle Precast Inc"
type input "[PERSON_NAME]"
type input "Tulare"
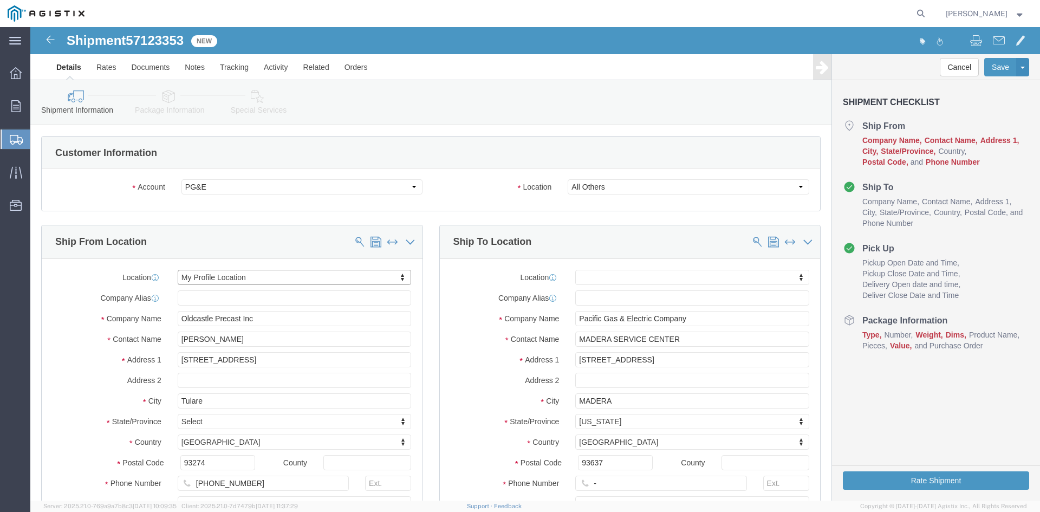
select select "CA"
drag, startPoint x: 576, startPoint y: 451, endPoint x: 548, endPoint y: 462, distance: 29.5
click input "-"
drag, startPoint x: 576, startPoint y: 311, endPoint x: 515, endPoint y: 310, distance: 61.8
click div "Contact Name MADERA SERVICE CENTER"
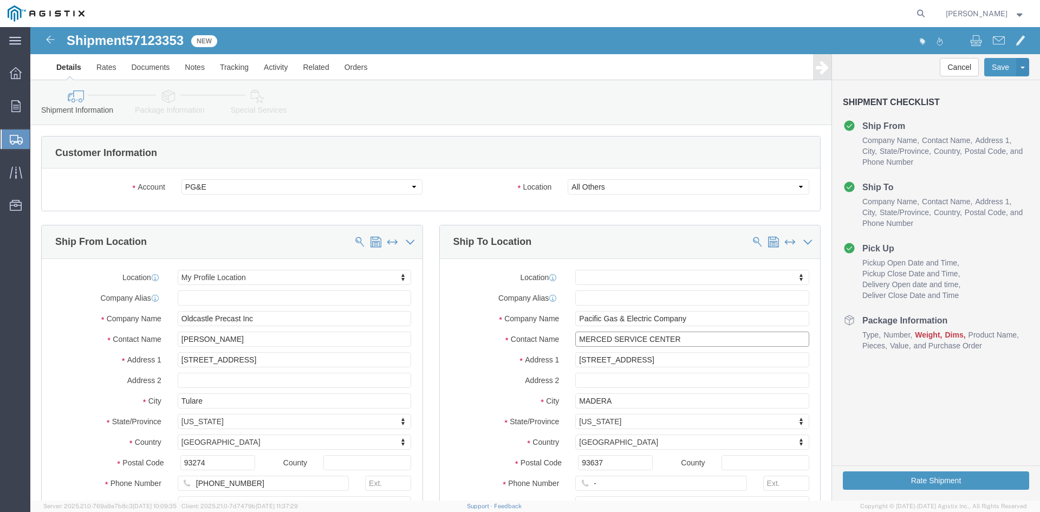
type input "MERCED SERVICE CENTER"
drag, startPoint x: 645, startPoint y: 340, endPoint x: 486, endPoint y: 329, distance: 159.6
click div "Address 1 2871 AIRPORT DRIVE"
type input "4155 E CHILDS AVE"
select select
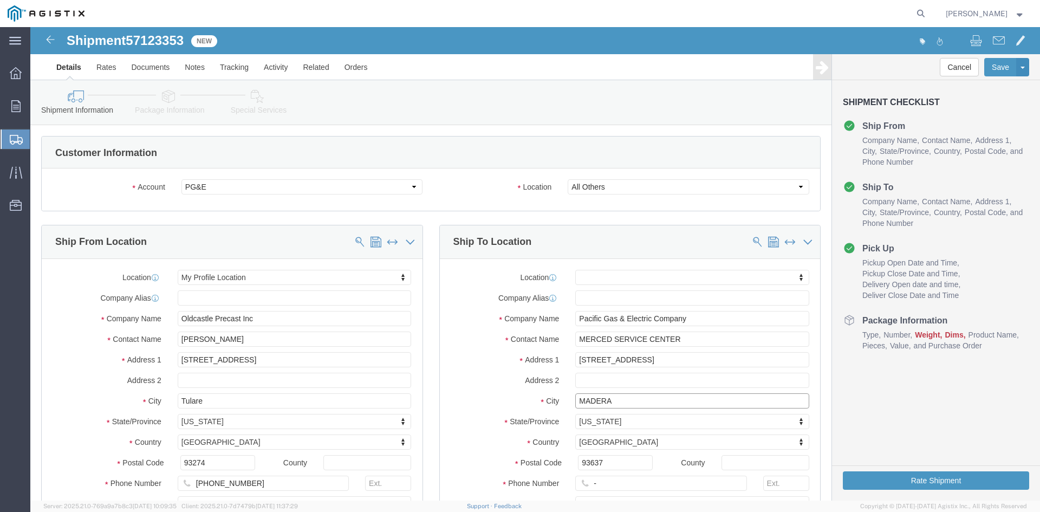
drag, startPoint x: 597, startPoint y: 367, endPoint x: 517, endPoint y: 372, distance: 79.8
click div "City MADERA"
type input "MERCED"
select select
click div "City MERCED MERCED"
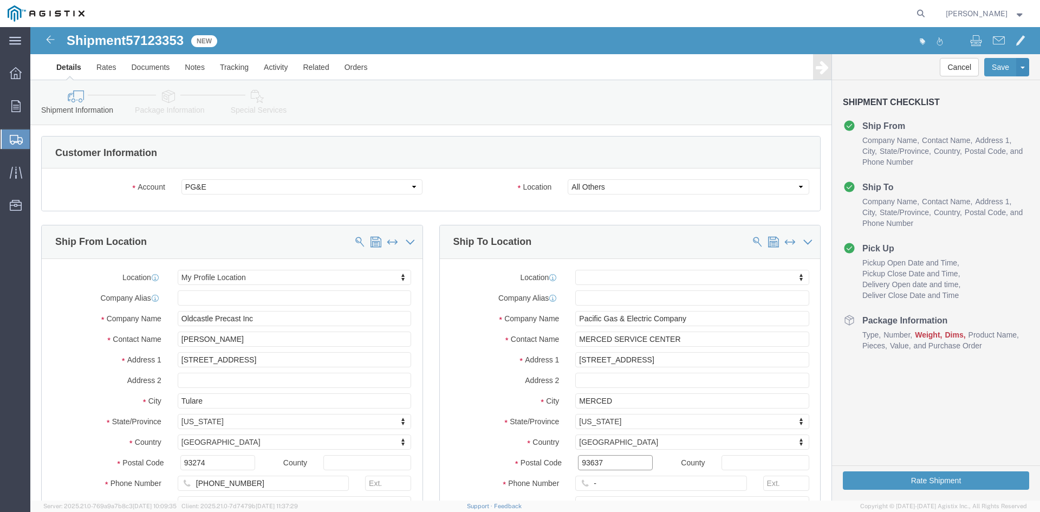
drag, startPoint x: 574, startPoint y: 437, endPoint x: 529, endPoint y: 438, distance: 44.4
click div "Postal Code 93637"
type input "95341"
select select
click input "-"
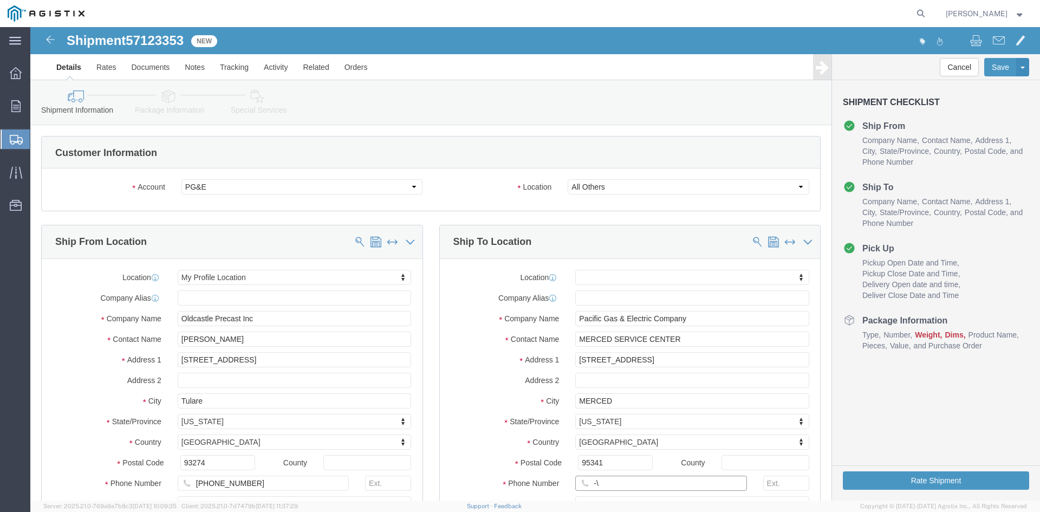
type input "-"
click input "text"
type input "661-770-9470"
click div "Location My Profile Location (OBSOLETE) BURNEY SC - GC TRAILER (OBSOLETE) BURNE…"
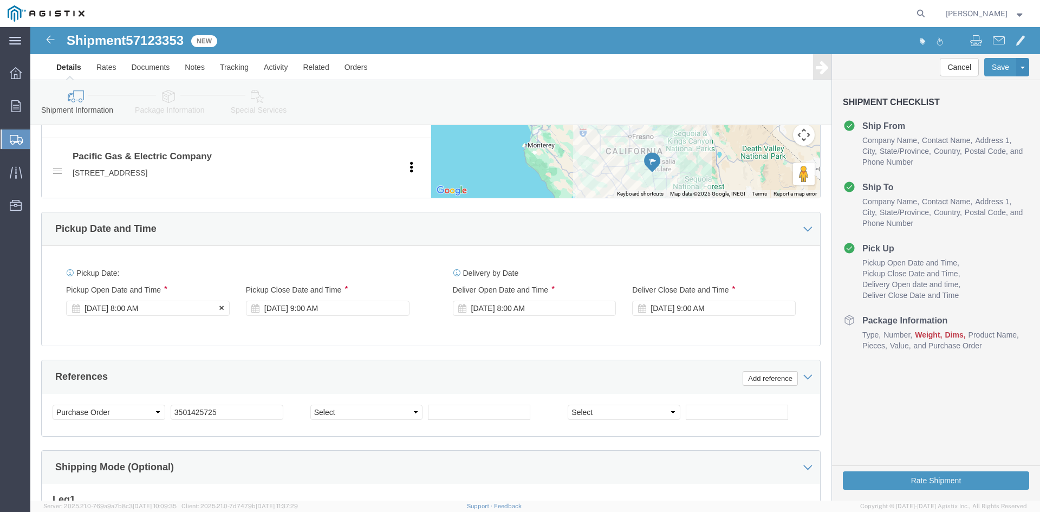
click div "[DATE] 8:00 AM"
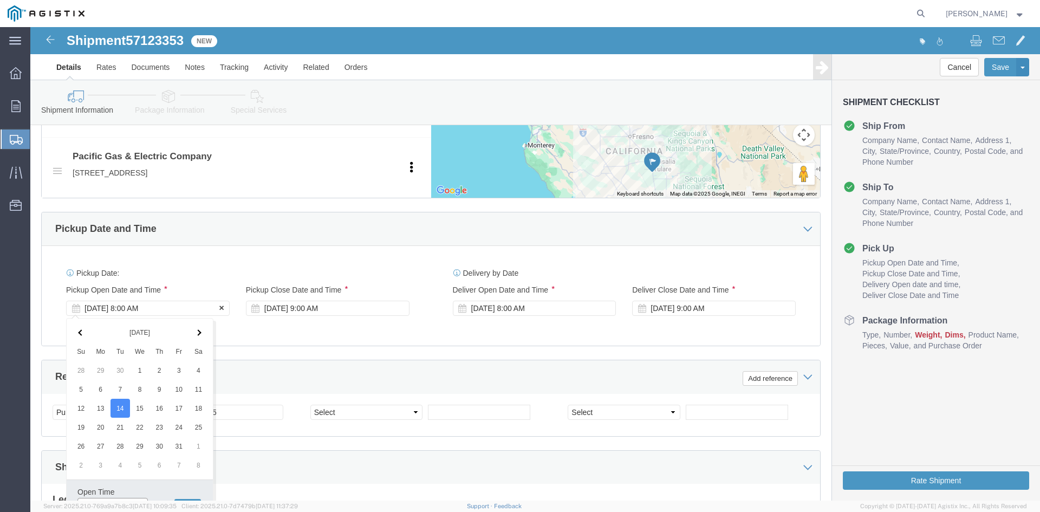
scroll to position [554, 0]
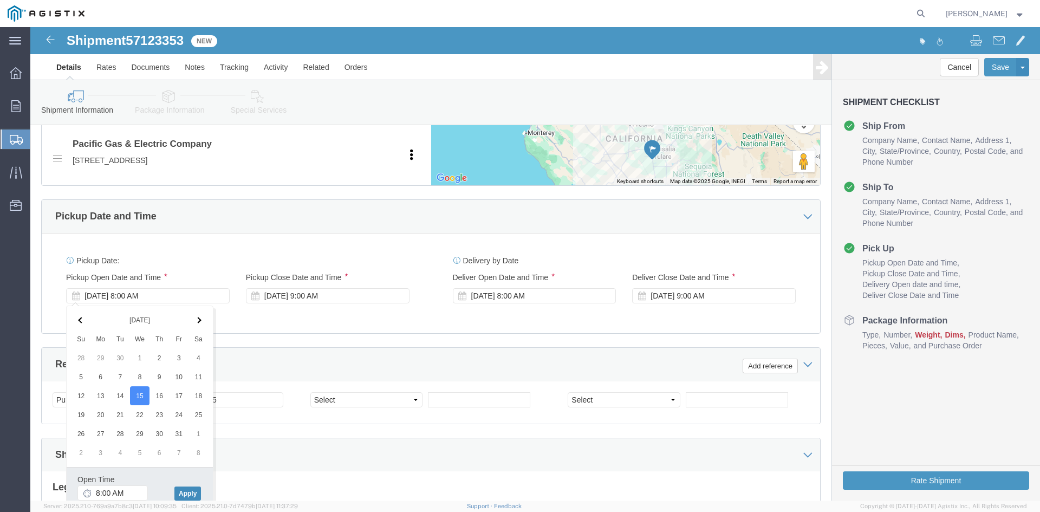
click button "Apply"
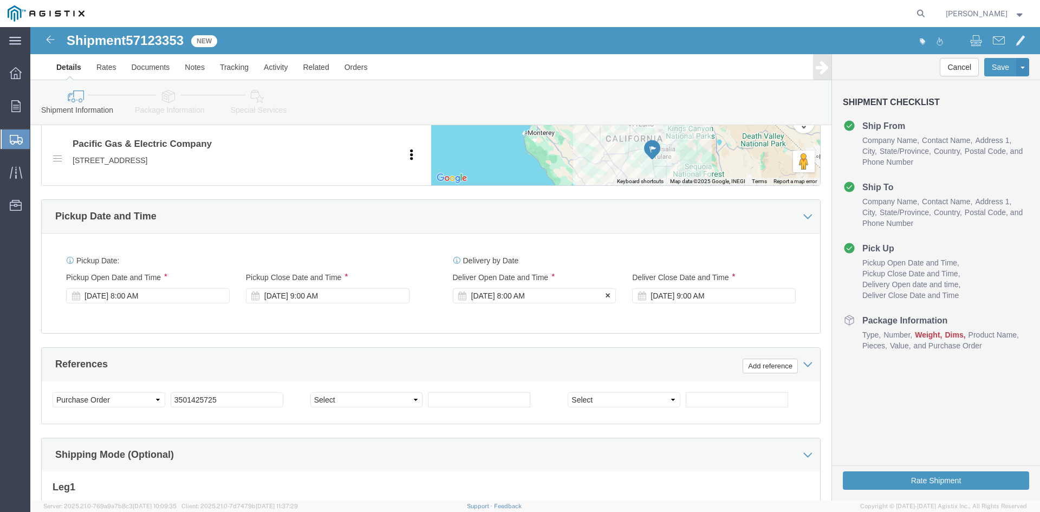
click div "Oct 21 2025 8:00 AM"
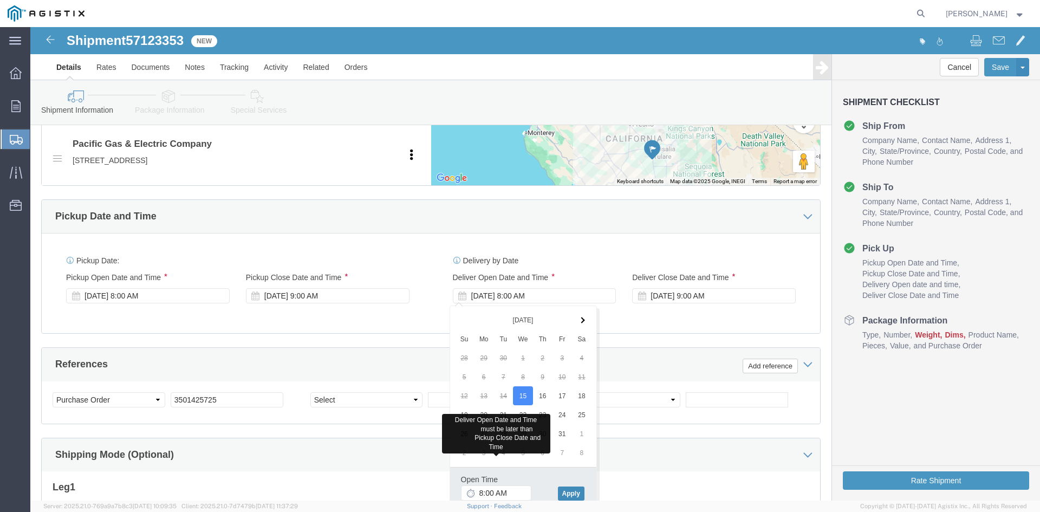
click button "Apply"
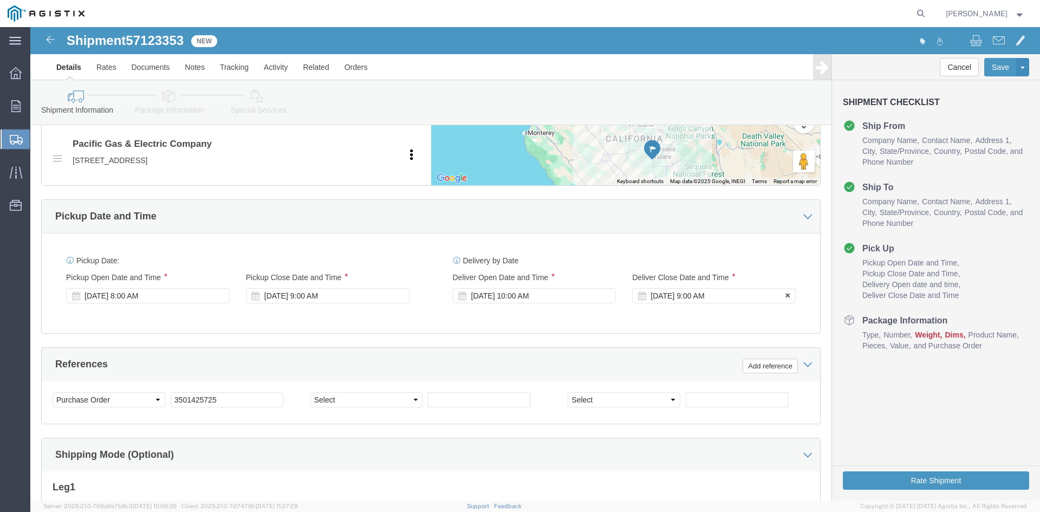
click div "Oct 21 2025 9:00 AM"
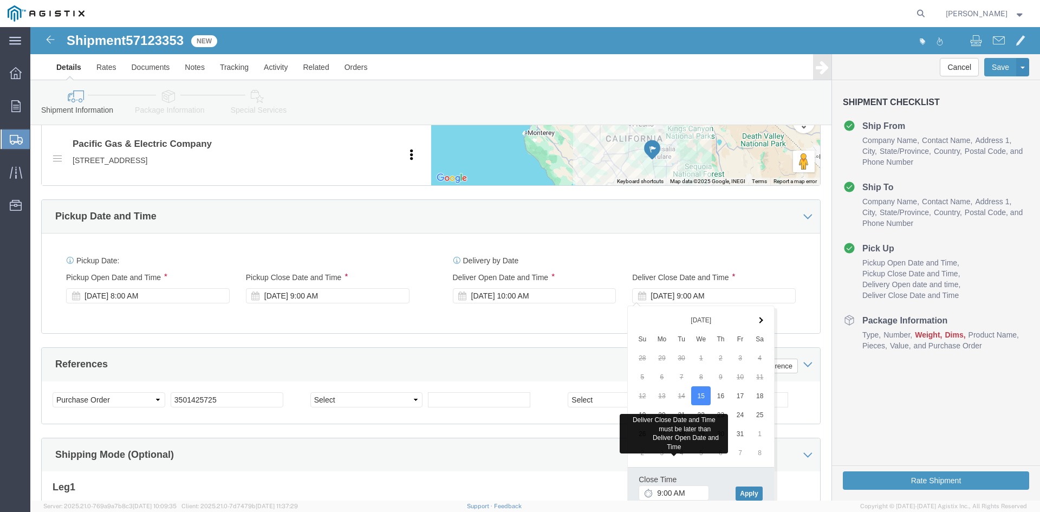
click button "Apply"
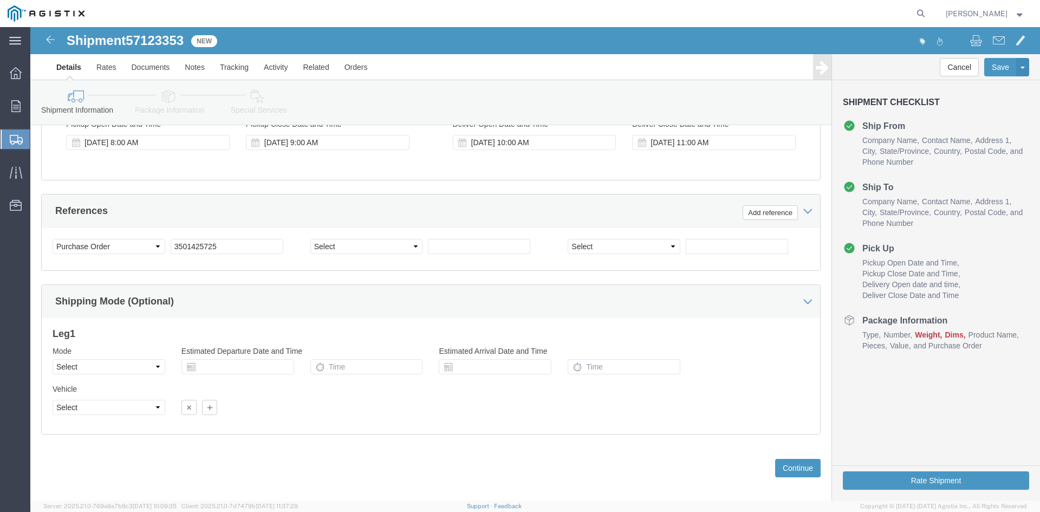
scroll to position [717, 0]
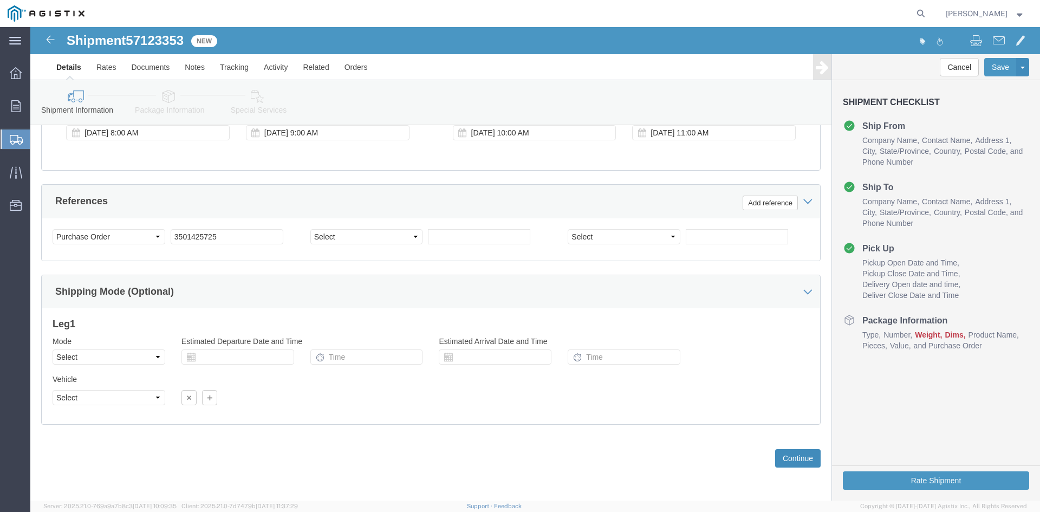
click button "Continue"
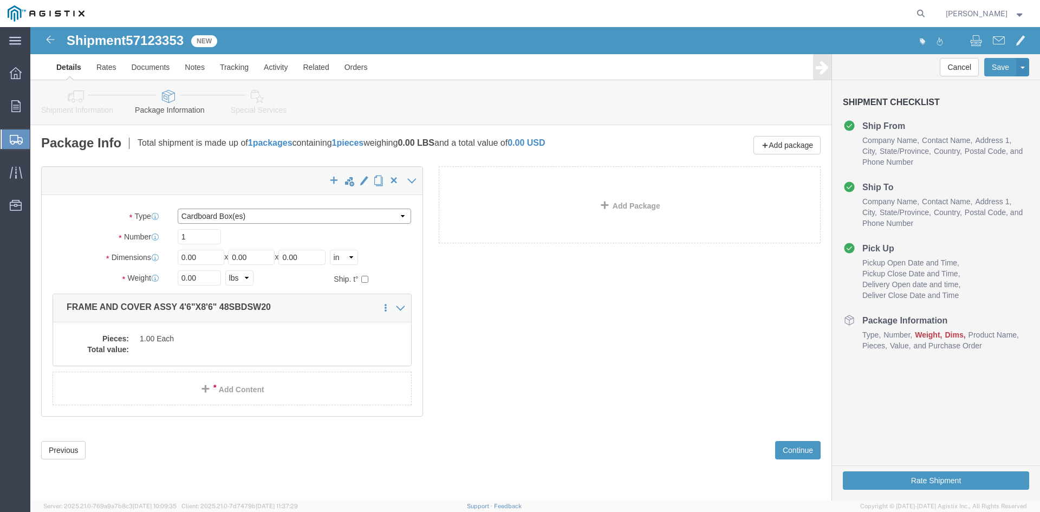
click select "Select Bulk Bundle(s) Cardboard Box(es) Carton(s) Crate(s) Drum(s) (Fiberboard)…"
select select "NKCR"
click select "Select Bulk Bundle(s) Cardboard Box(es) Carton(s) Crate(s) Drum(s) (Fiberboard)…"
drag, startPoint x: 177, startPoint y: 233, endPoint x: 129, endPoint y: 228, distance: 47.9
click div "Dimensions Length 0.00 x Width 0.00 x Height 0.00 Select cm ft in"
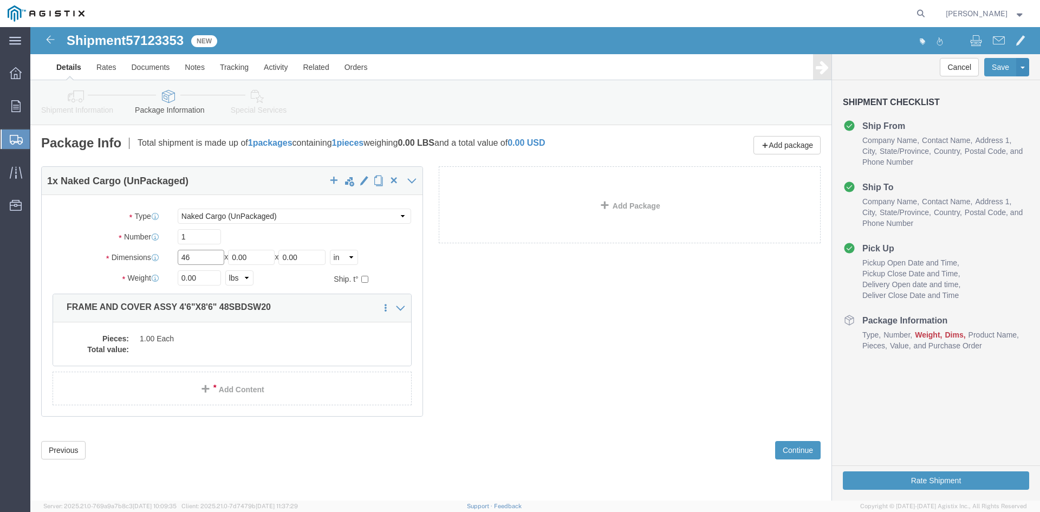
type input "46"
drag, startPoint x: 233, startPoint y: 235, endPoint x: 116, endPoint y: 245, distance: 117.4
click div "Package Type Select Bulk Bundle(s) Cardboard Box(es) Carton(s) Crate(s) Drum(s)…"
type input "86"
drag, startPoint x: 280, startPoint y: 233, endPoint x: 158, endPoint y: 232, distance: 122.4
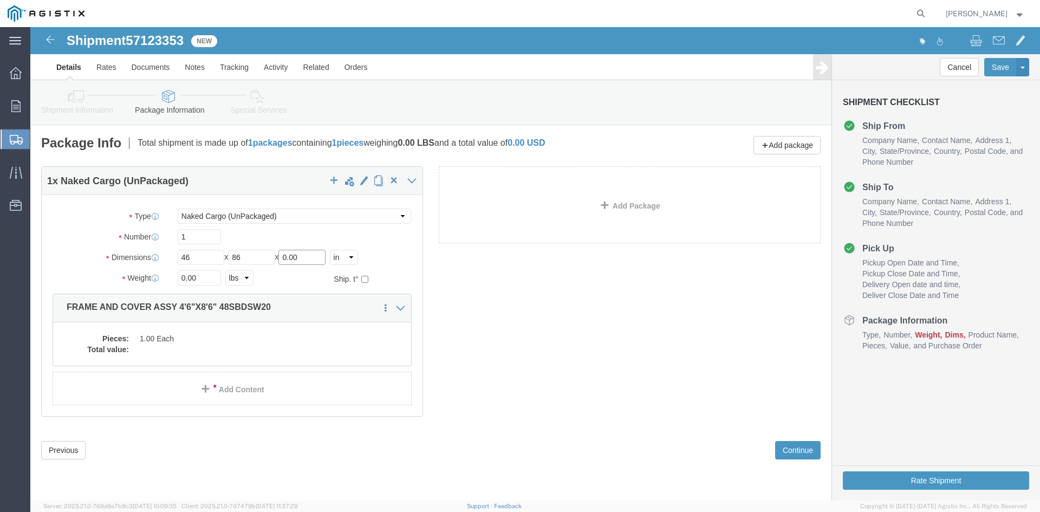
click div "Length 46 x Width 86 x Height 0.00 Select cm ft in"
type input "05"
drag, startPoint x: 174, startPoint y: 255, endPoint x: 103, endPoint y: 269, distance: 72.3
click div "Package Type Select Bulk Bundle(s) Cardboard Box(es) Carton(s) Crate(s) Drum(s)…"
type input "1800"
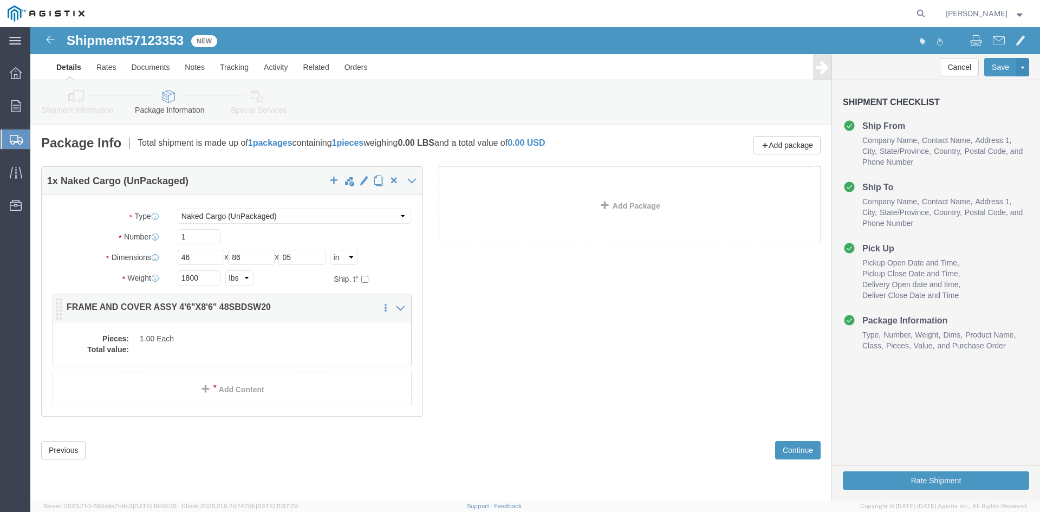
click dd "1.00 Each"
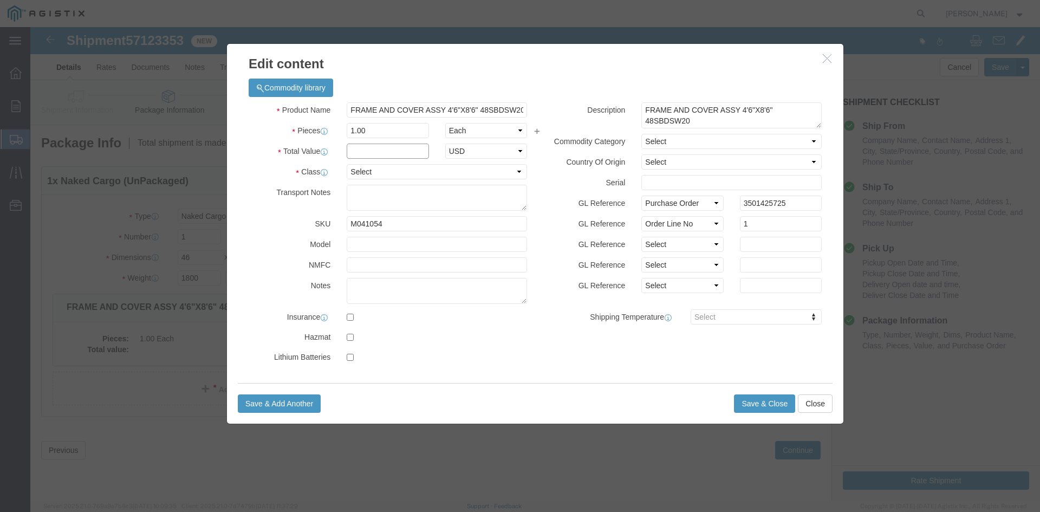
click input "text"
type input "1"
click select "Select 50 55 60 65 70 85 92.5 100 125 175 250 300 400"
select select "55"
click select "Select 50 55 60 65 70 85 92.5 100 125 175 250 300 400"
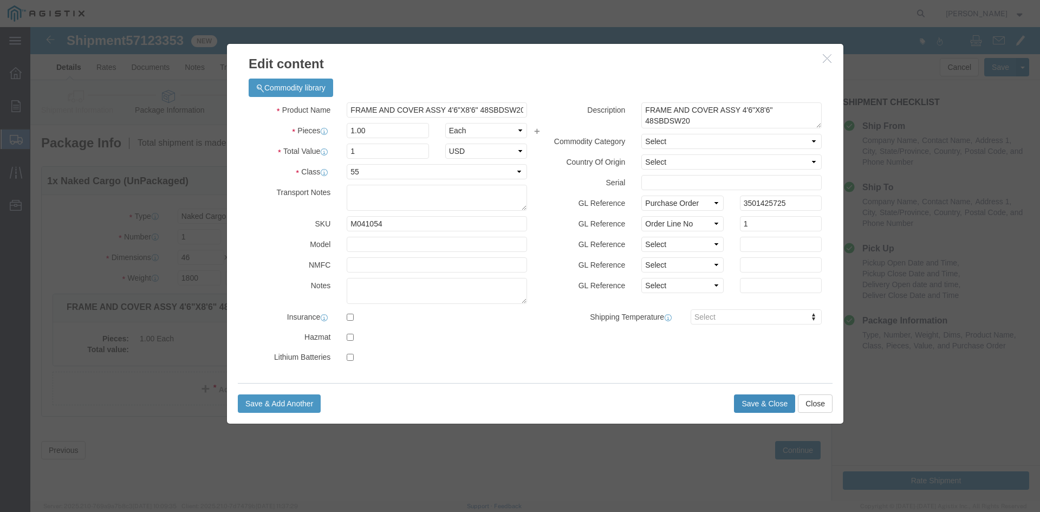
click button "Save & Close"
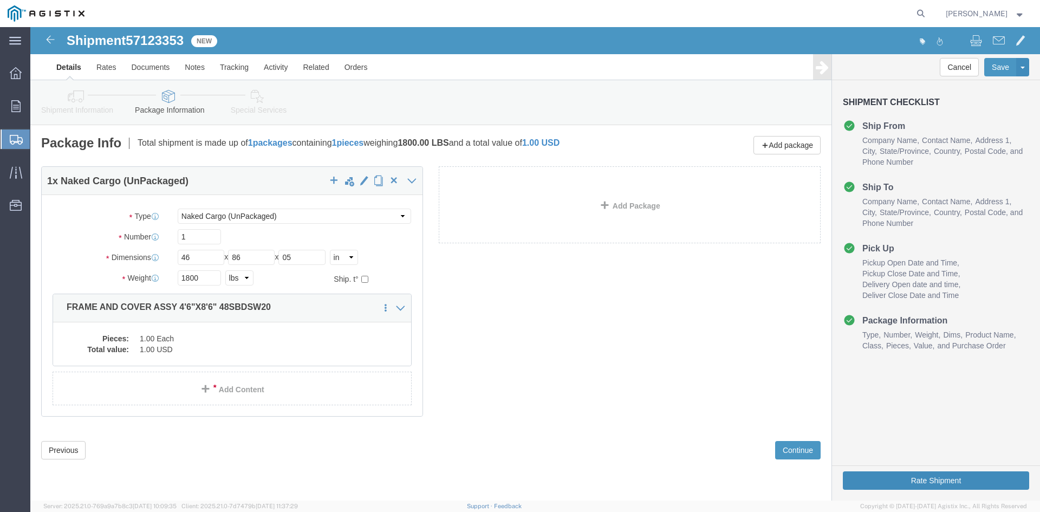
click button "Rate Shipment"
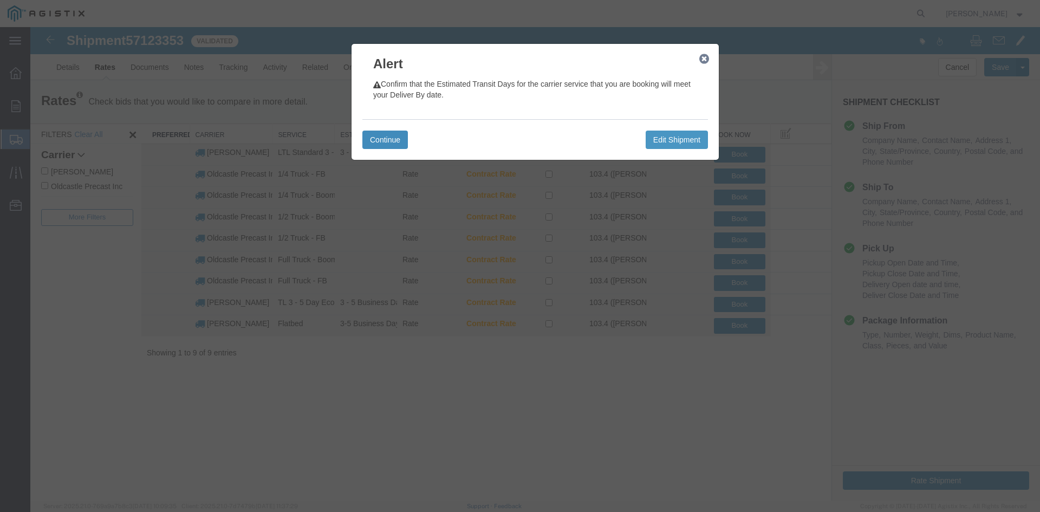
click at [380, 134] on button "Continue" at bounding box center [385, 140] width 46 height 18
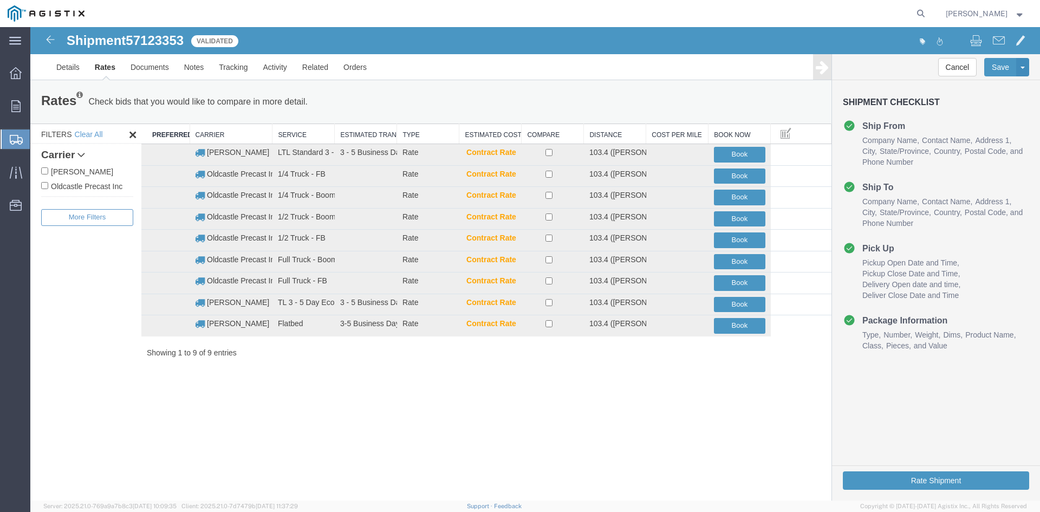
click at [76, 185] on label "Oldcastle Precast Inc" at bounding box center [87, 186] width 92 height 12
click at [48, 185] on input "Oldcastle Precast Inc" at bounding box center [44, 185] width 7 height 7
checkbox input "true"
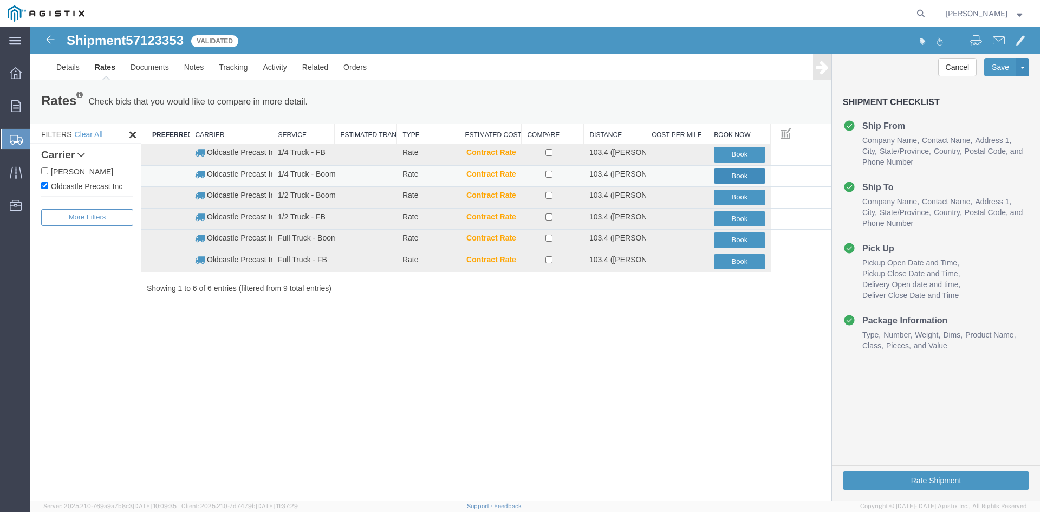
click at [740, 178] on button "Book" at bounding box center [739, 176] width 51 height 16
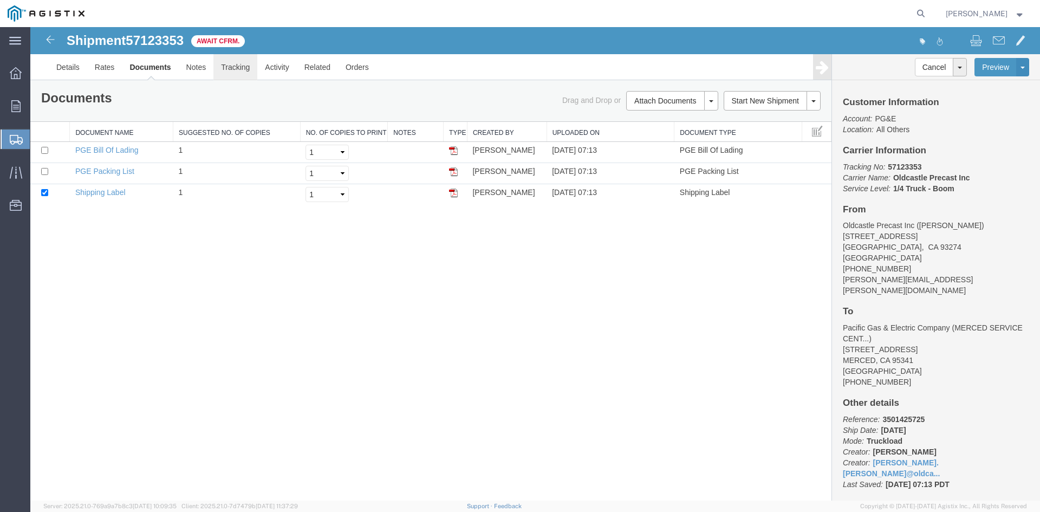
click at [241, 73] on link "Tracking" at bounding box center [235, 67] width 44 height 26
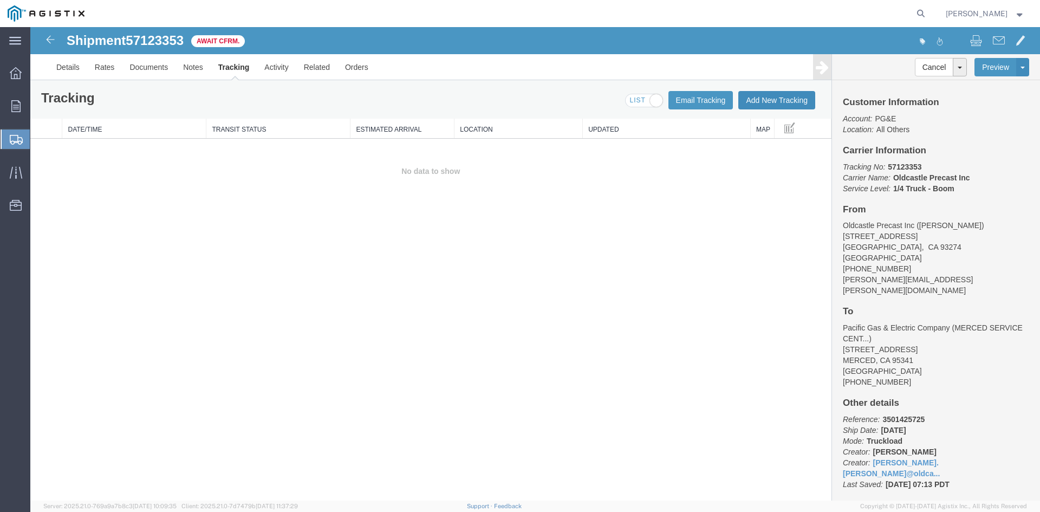
click at [781, 95] on button "Add New Tracking" at bounding box center [776, 100] width 77 height 18
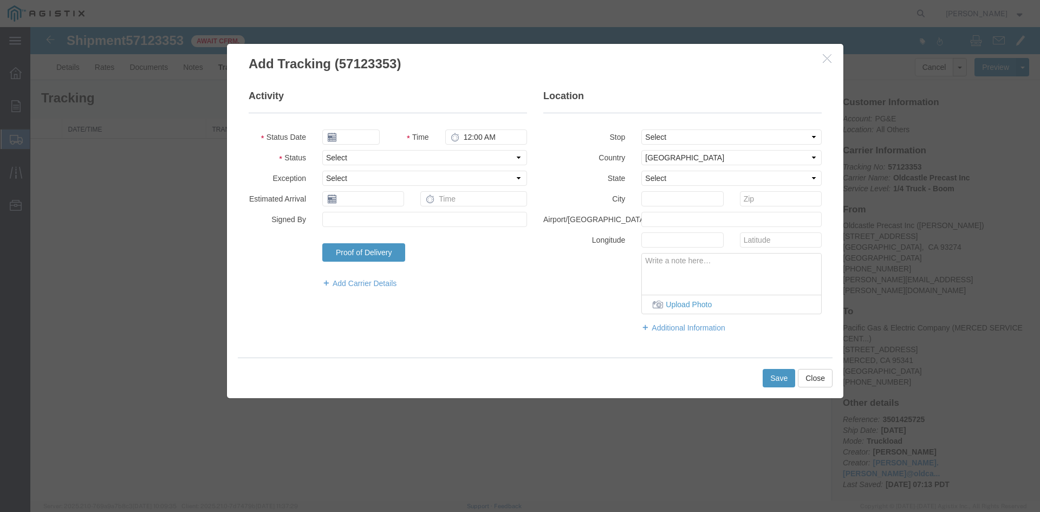
type input "[DATE]"
type input "8:00 AM"
click at [367, 135] on input "[DATE]" at bounding box center [350, 136] width 57 height 15
click at [375, 221] on td "15" at bounding box center [379, 221] width 16 height 16
type input "[DATE]"
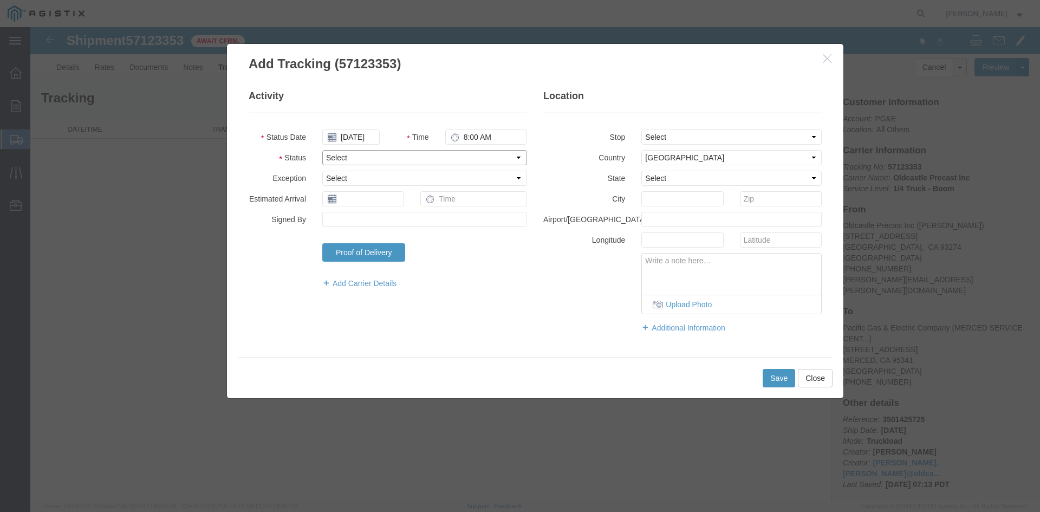
click at [339, 154] on select "Select Arrival Notice Available Arrival Notice Imported Arrive at Delivery Loca…" at bounding box center [424, 157] width 205 height 15
select select "DELIVRED"
click at [322, 150] on select "Select Arrival Notice Available Arrival Notice Imported Arrive at Delivery Loca…" at bounding box center [424, 157] width 205 height 15
click at [774, 373] on button "Save" at bounding box center [779, 378] width 33 height 18
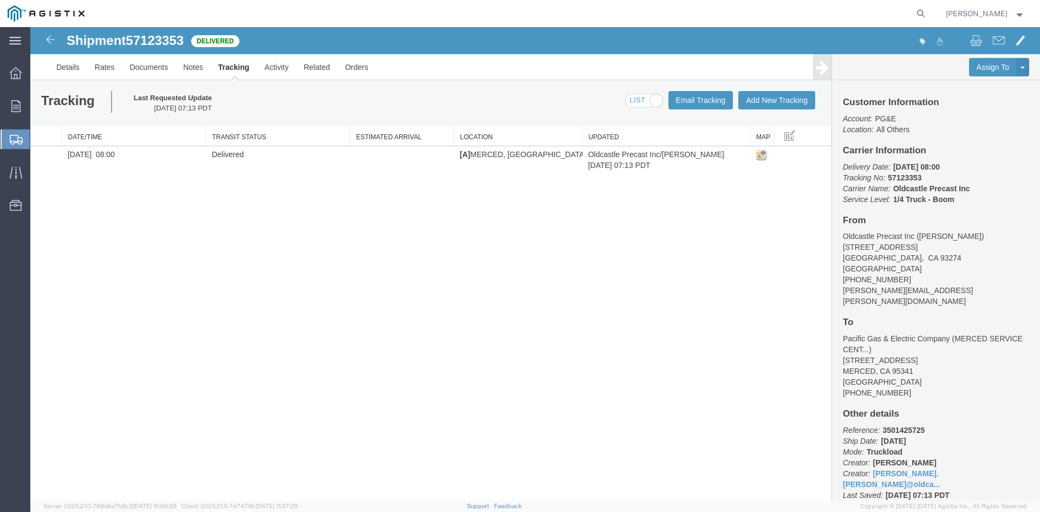
click at [1028, 16] on div "[PERSON_NAME]" at bounding box center [985, 13] width 95 height 27
click at [1017, 18] on span "[PERSON_NAME]" at bounding box center [985, 14] width 79 height 12
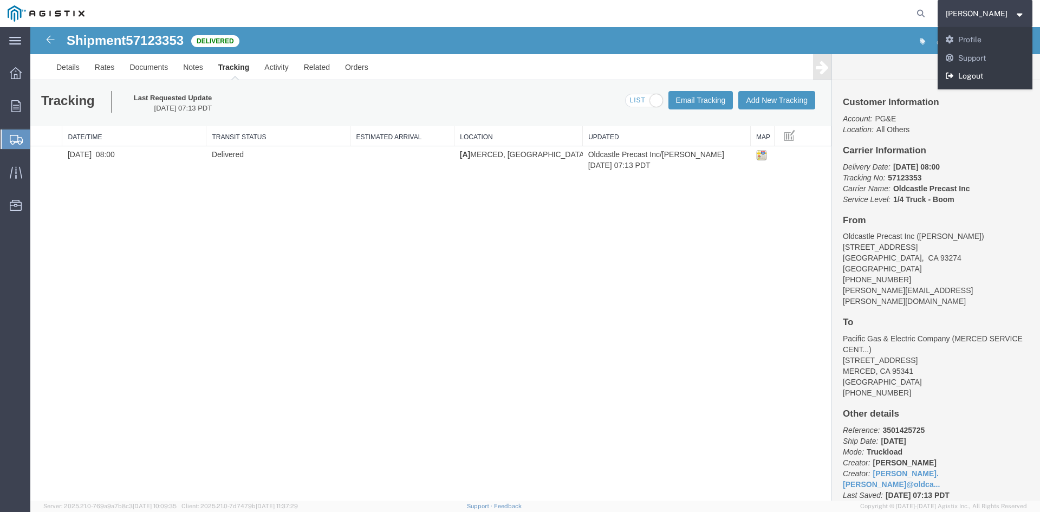
drag, startPoint x: 986, startPoint y: 73, endPoint x: 899, endPoint y: 46, distance: 90.8
click at [986, 73] on link "Logout" at bounding box center [985, 76] width 95 height 18
